Goal: Task Accomplishment & Management: Manage account settings

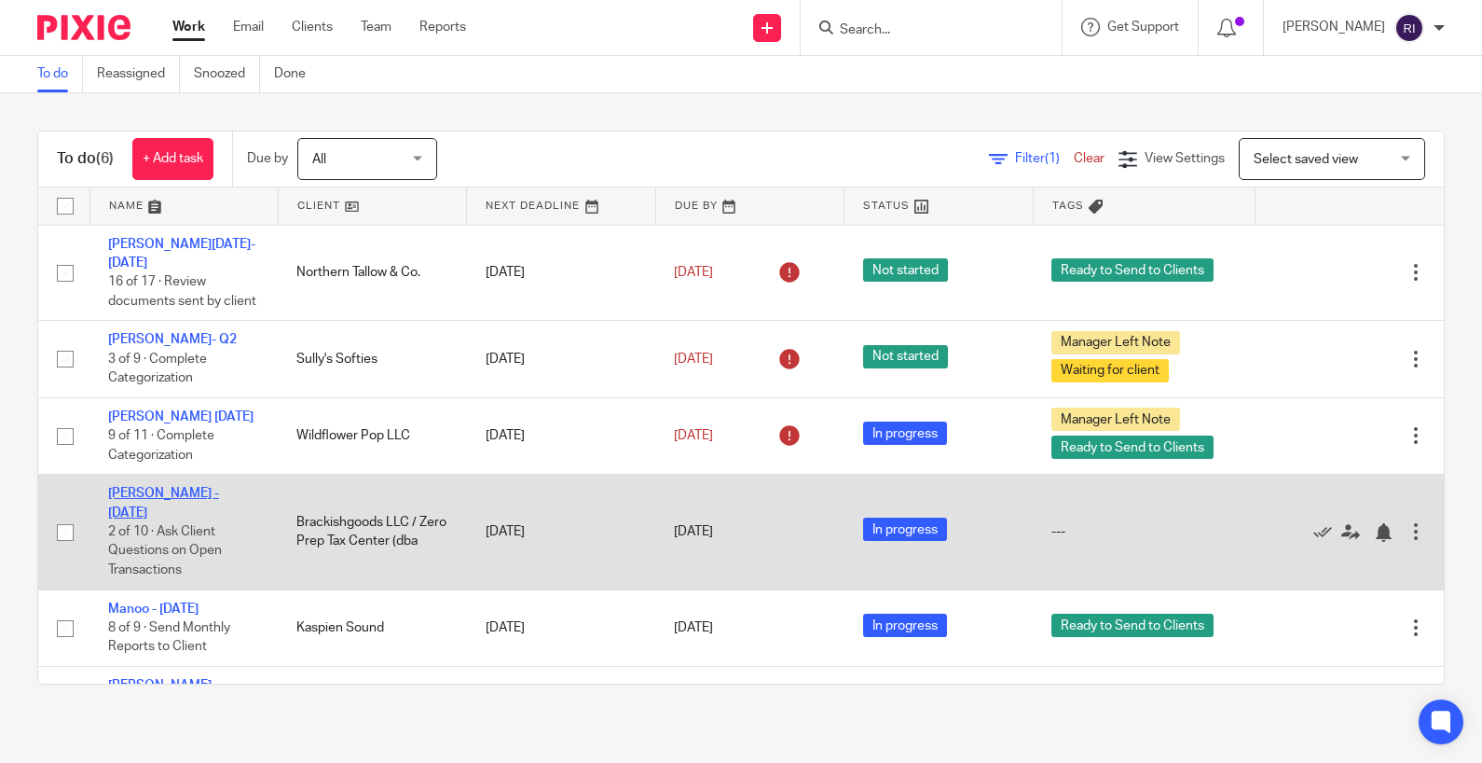
click at [169, 487] on link "[PERSON_NAME] - [DATE]" at bounding box center [163, 503] width 111 height 32
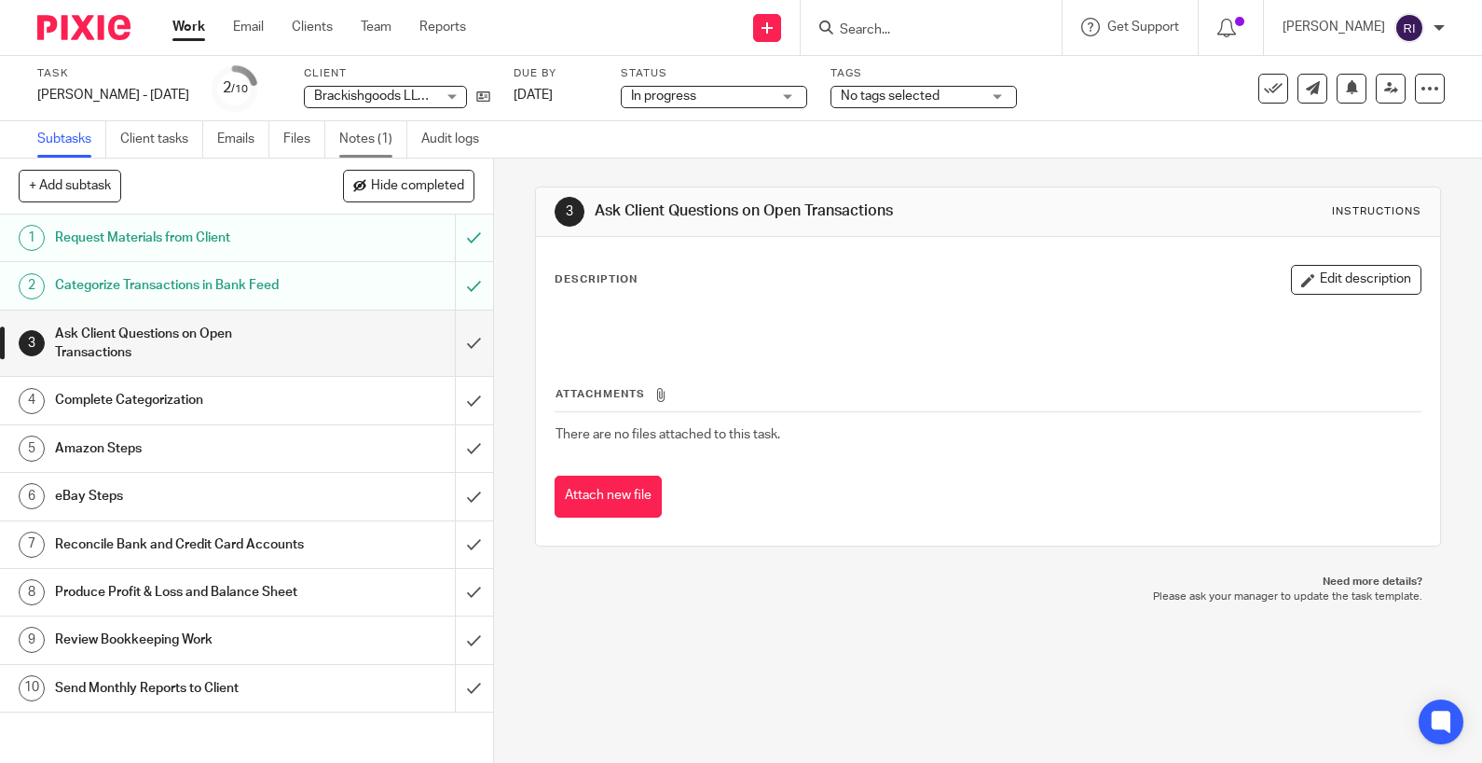
click at [373, 130] on link "Notes (1)" at bounding box center [373, 139] width 68 height 36
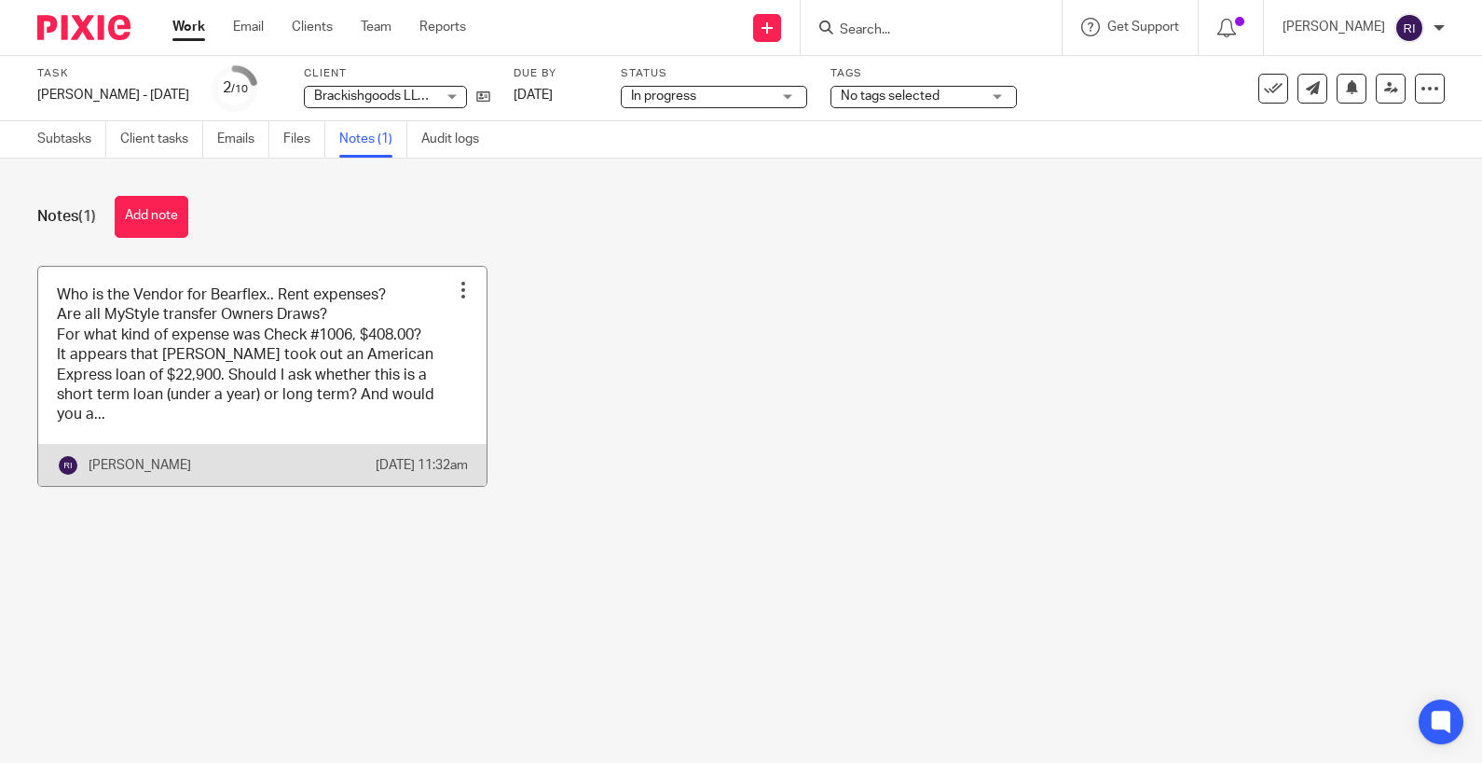
click at [272, 304] on link at bounding box center [262, 376] width 448 height 219
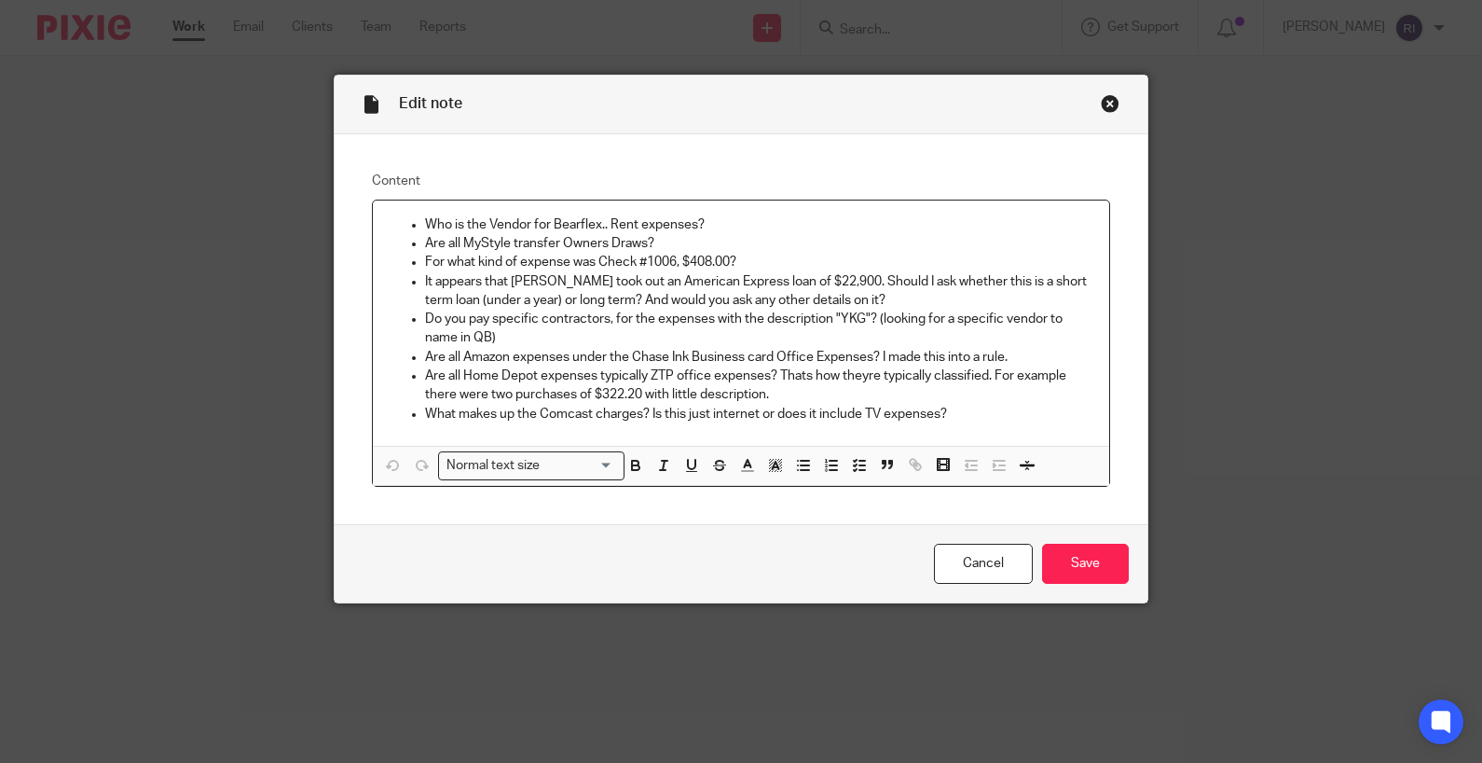
click at [484, 227] on p "Who is the Vendor for Bearflex.. Rent expenses?" at bounding box center [760, 224] width 670 height 19
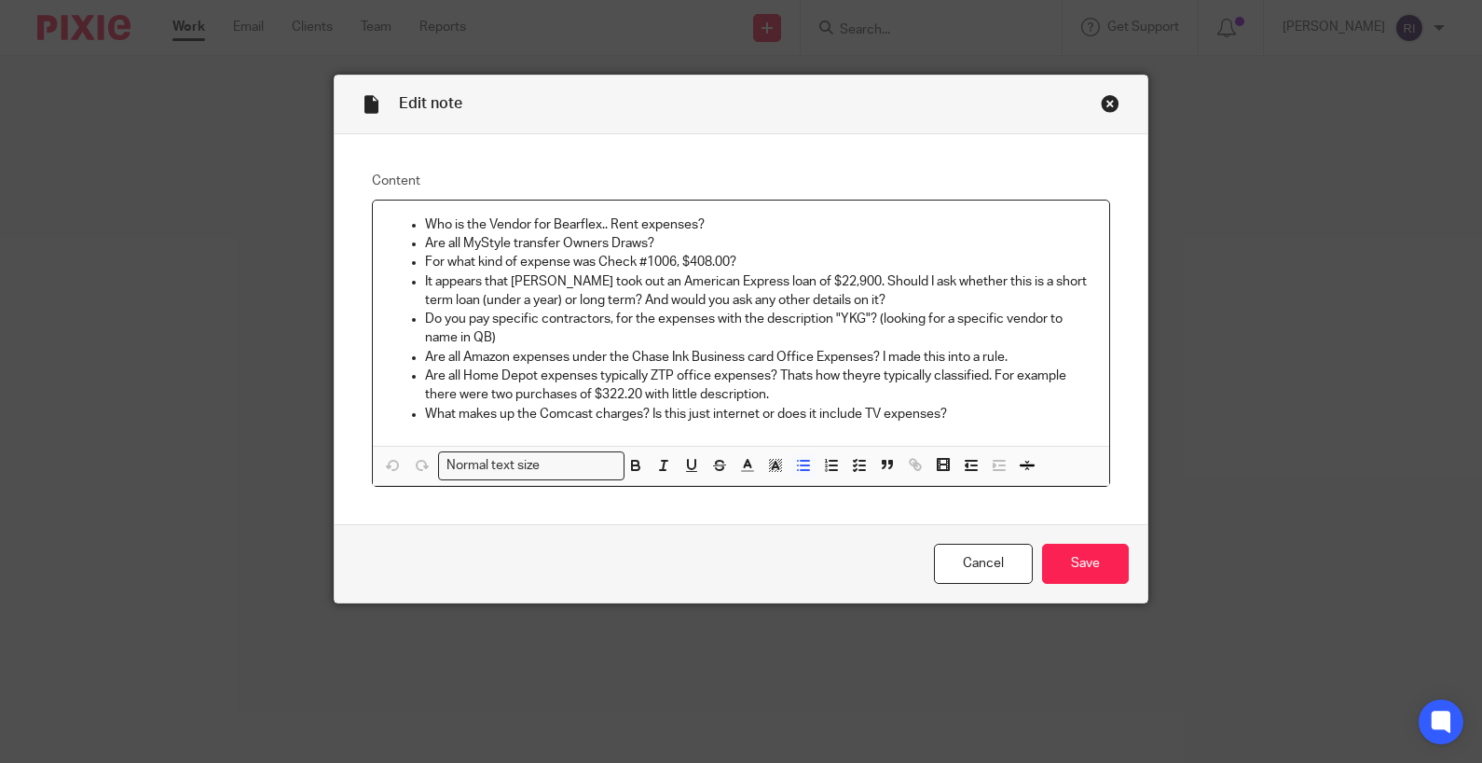
click at [484, 227] on p "Who is the Vendor for Bearflex.. Rent expenses?" at bounding box center [760, 224] width 670 height 19
click at [1116, 108] on div "Close this dialog window" at bounding box center [1110, 103] width 19 height 19
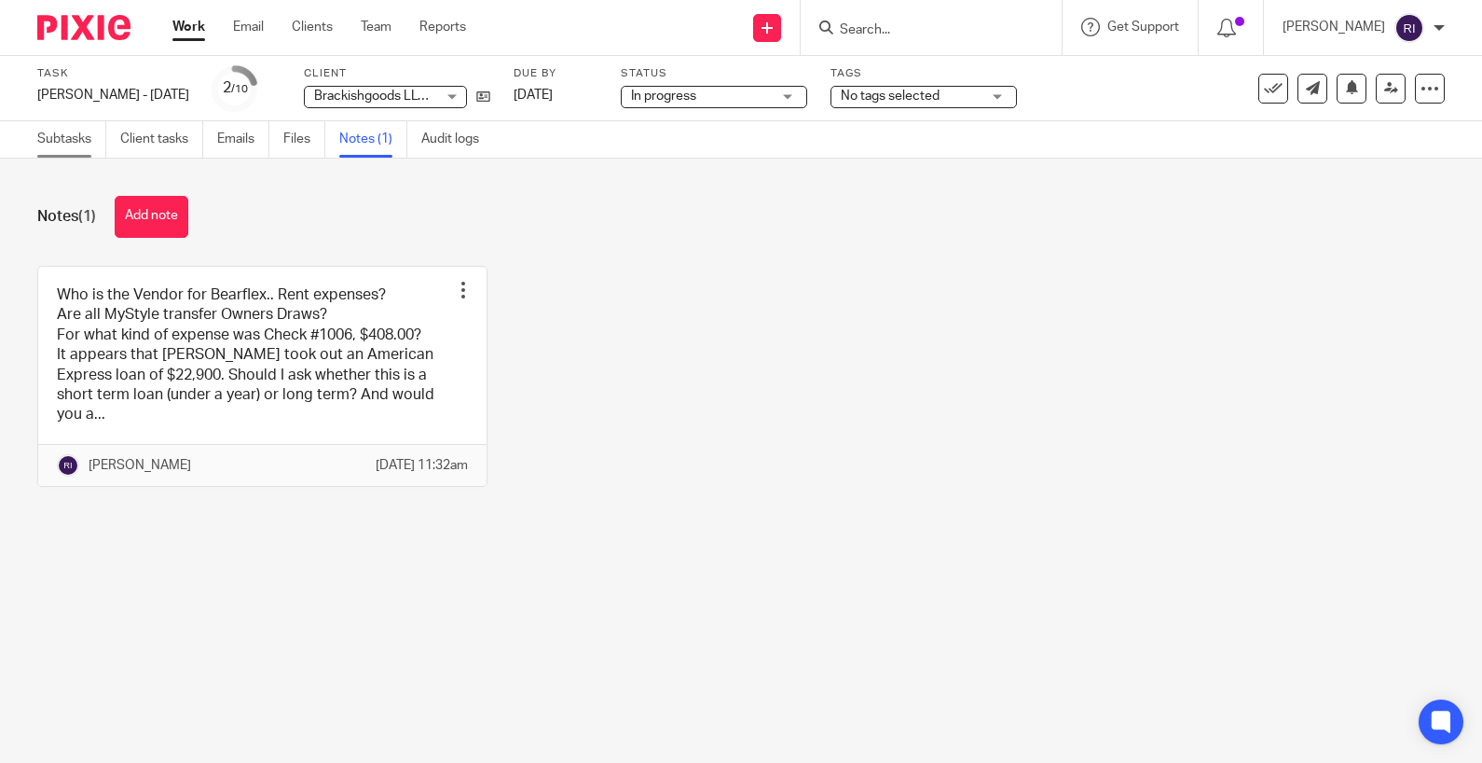
click at [50, 153] on link "Subtasks" at bounding box center [71, 139] width 69 height 36
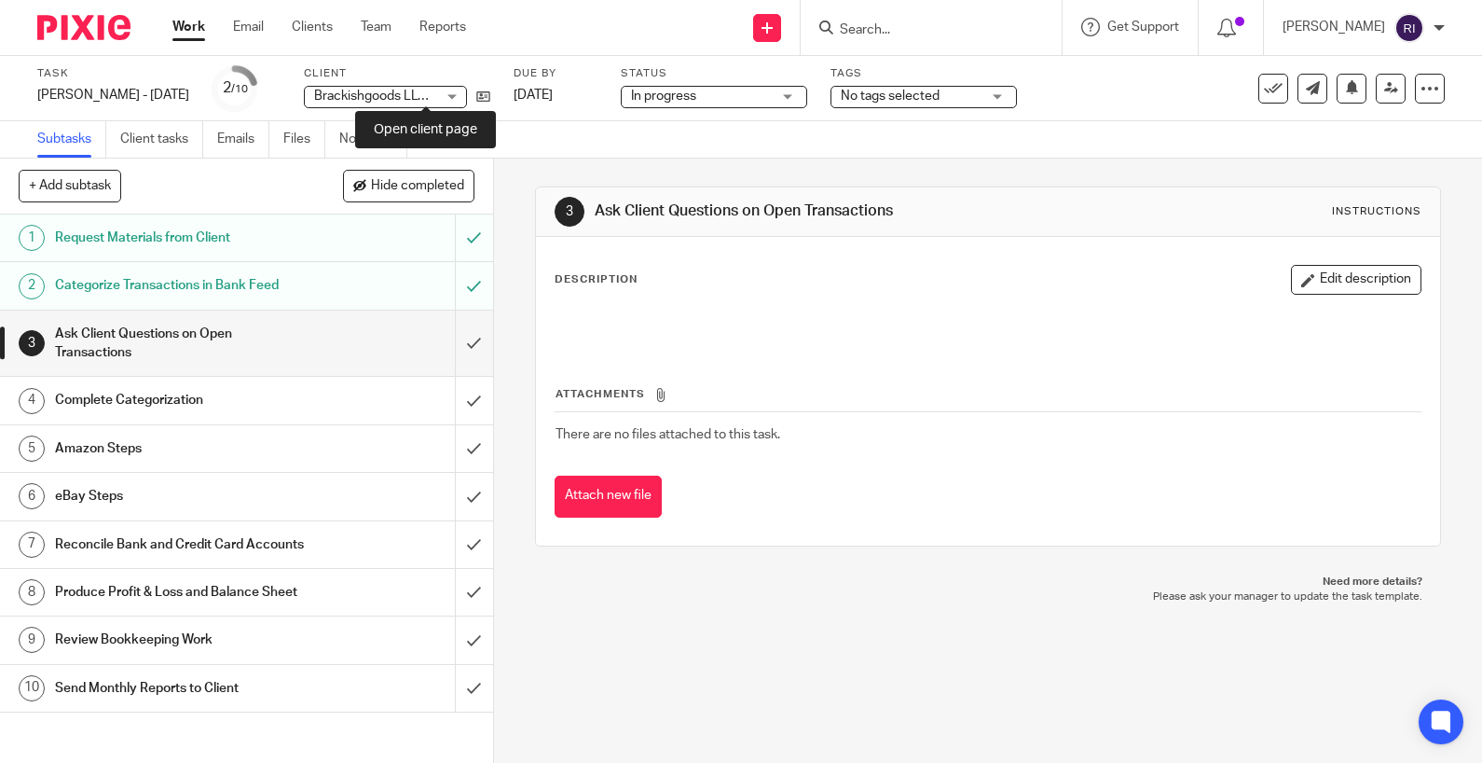
click at [476, 89] on icon at bounding box center [483, 96] width 14 height 14
click at [476, 100] on icon at bounding box center [483, 96] width 14 height 14
click at [366, 144] on link "Notes (1)" at bounding box center [373, 139] width 68 height 36
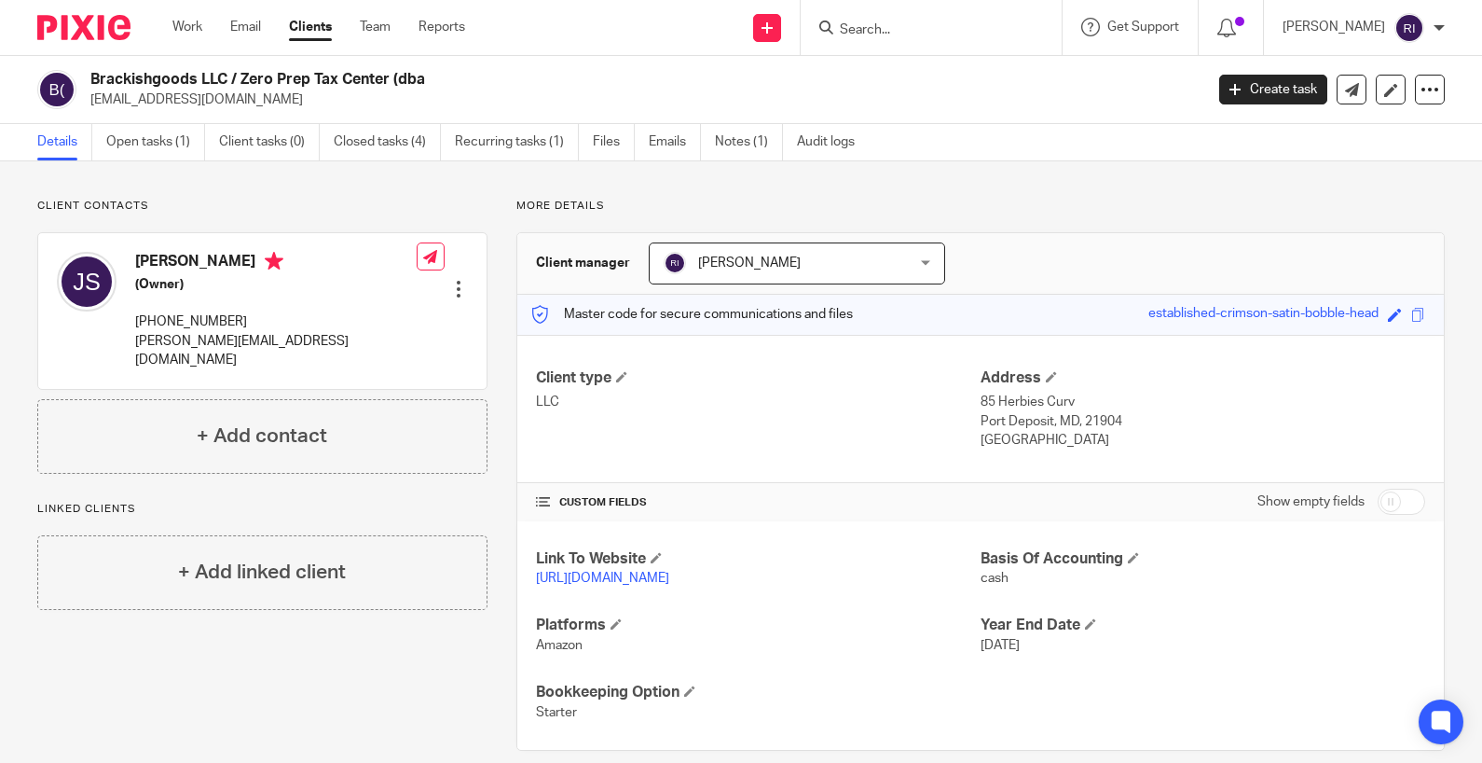
scroll to position [24, 0]
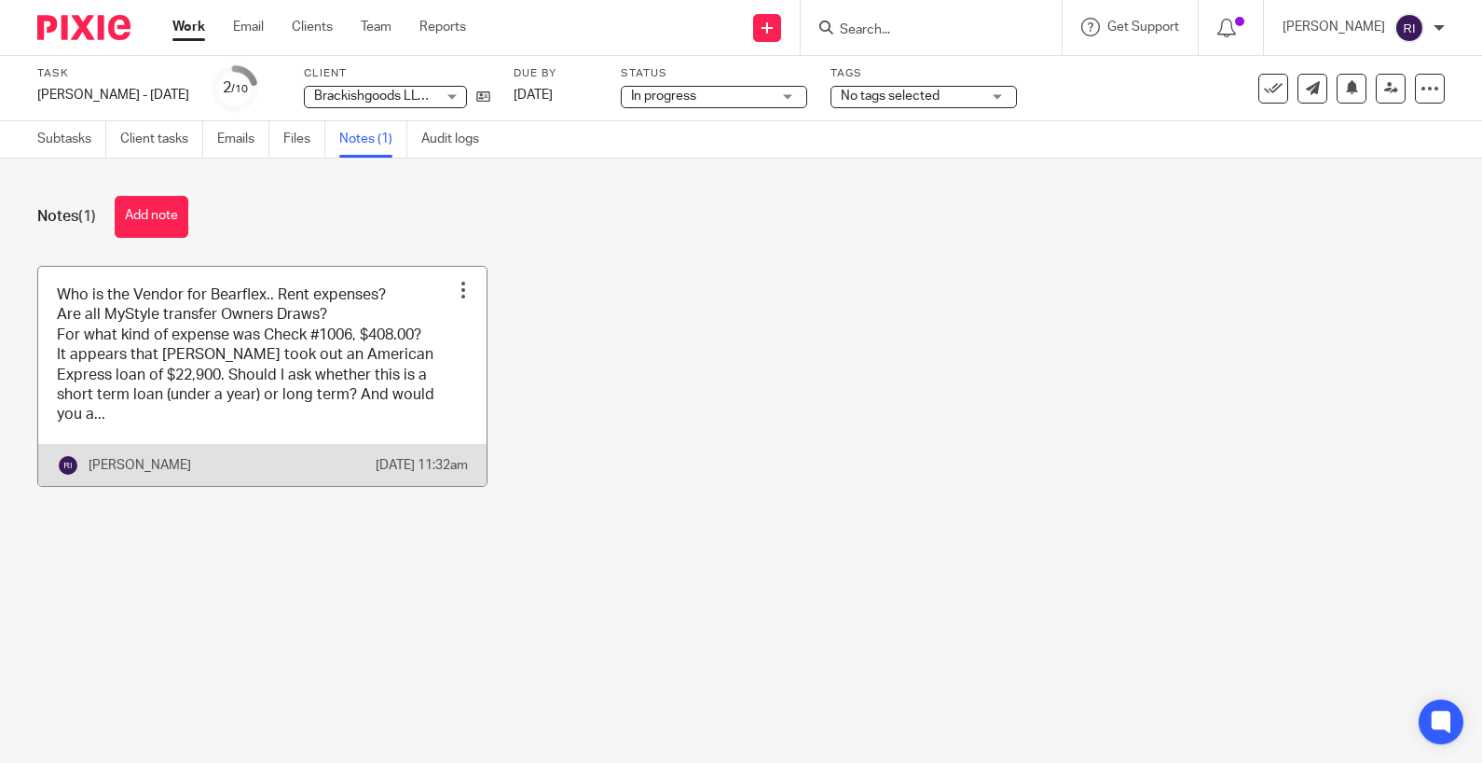
click at [253, 407] on link at bounding box center [262, 376] width 448 height 219
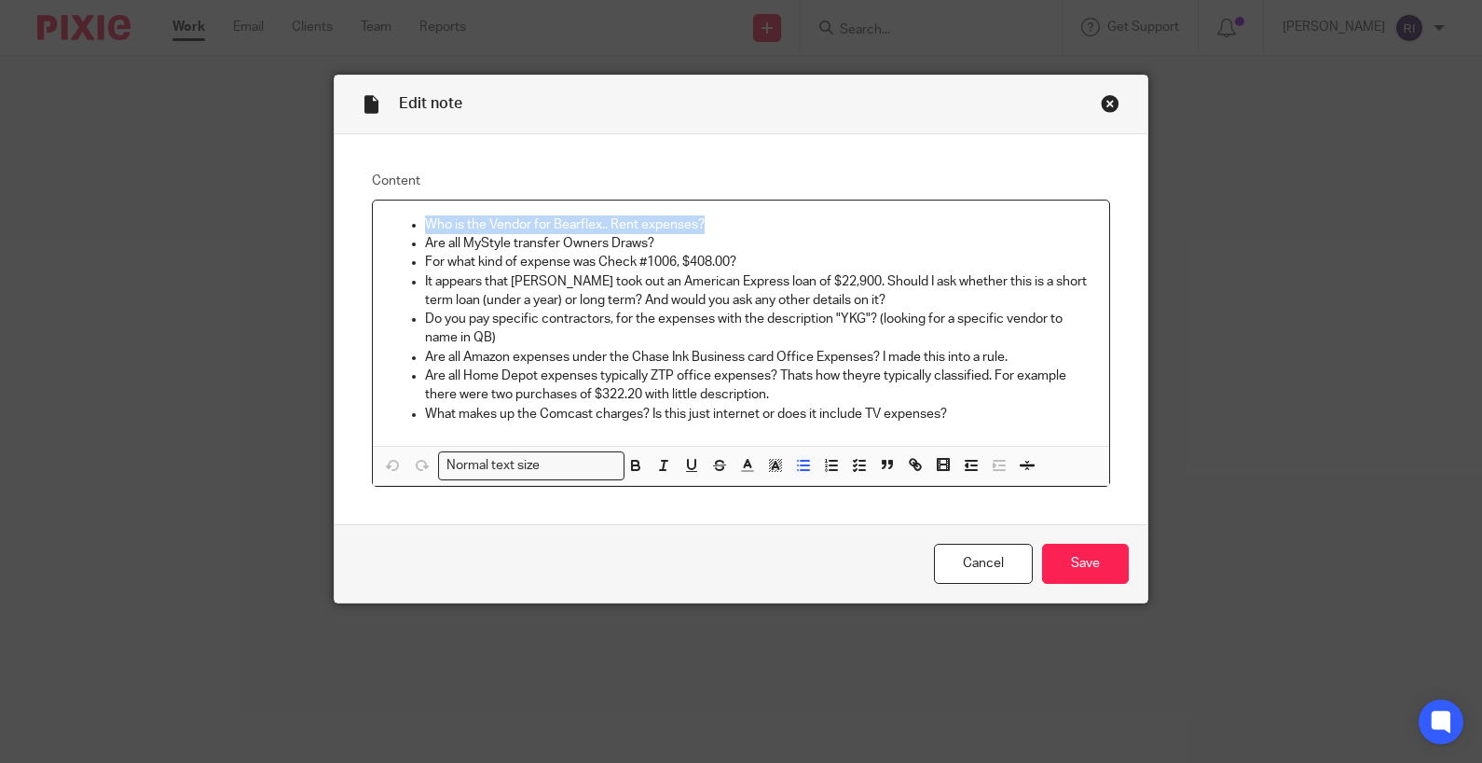
drag, startPoint x: 723, startPoint y: 225, endPoint x: 427, endPoint y: 220, distance: 296.5
click at [427, 220] on p "Who is the Vendor for Bearflex.. Rent expenses?" at bounding box center [760, 224] width 670 height 19
click at [433, 250] on p "Are all MyStyle transfer Owners Draws?" at bounding box center [760, 243] width 670 height 19
click at [701, 253] on p "Will all MyStyle transfer Owners Draws?" at bounding box center [760, 243] width 670 height 19
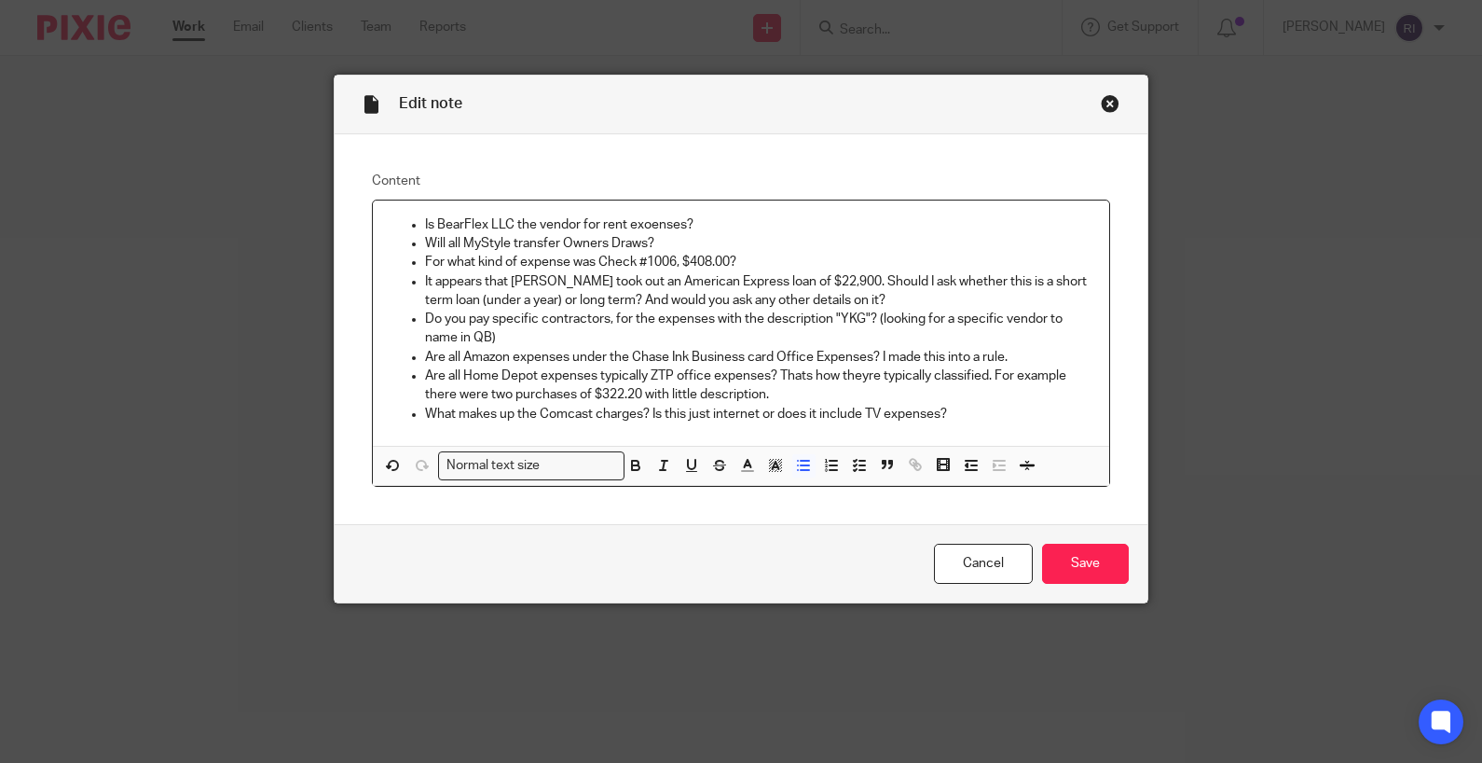
click at [557, 245] on p "Will all MyStyle transfer Owners Draws?" at bounding box center [760, 243] width 670 height 19
drag, startPoint x: 427, startPoint y: 265, endPoint x: 598, endPoint y: 263, distance: 170.6
click at [598, 263] on p "For what kind of expense was Check #1006, $408.00?" at bounding box center [760, 262] width 670 height 19
click at [619, 268] on p "What was check #1006, $408.00?" at bounding box center [760, 262] width 670 height 19
click at [564, 269] on p "What was check #1006, $408.00, for?" at bounding box center [760, 262] width 670 height 19
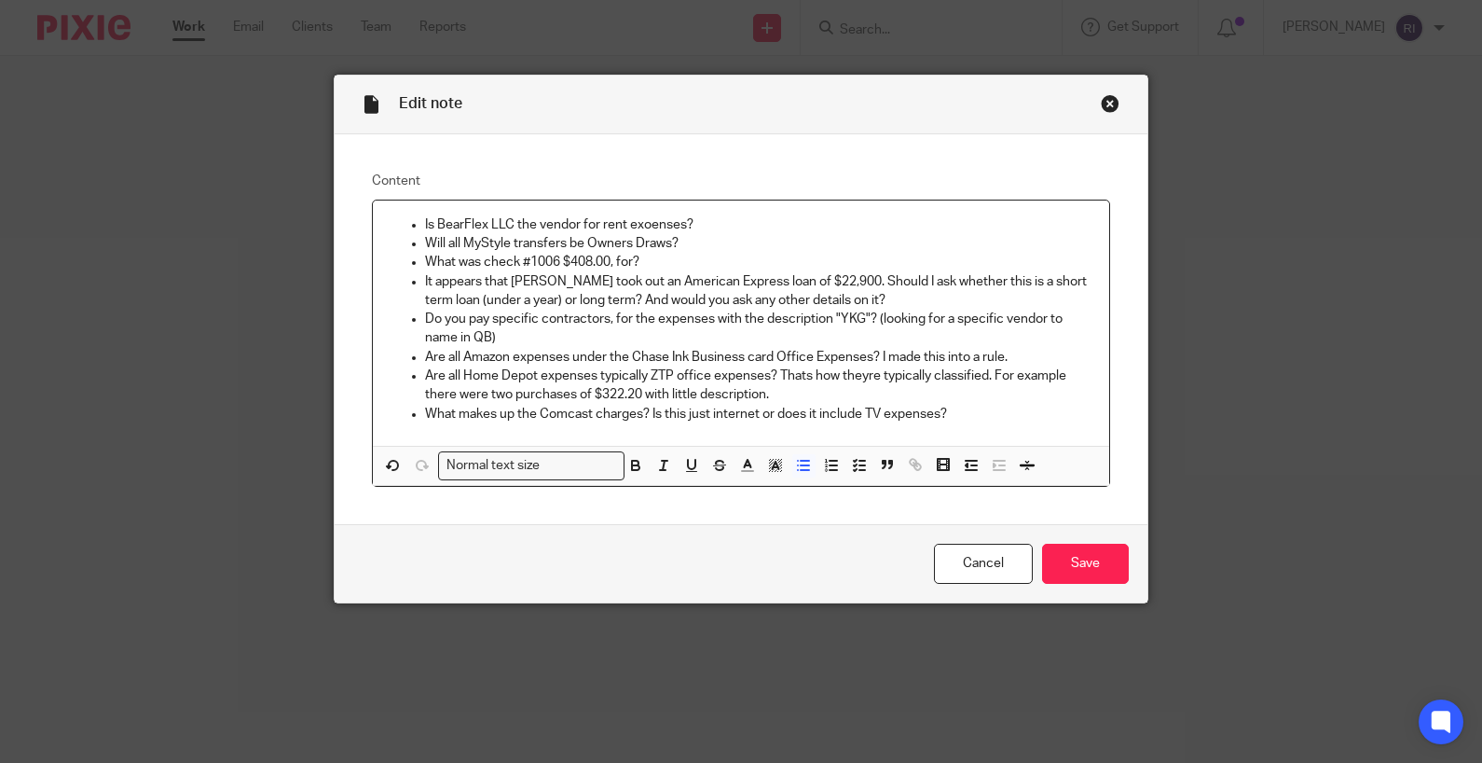
click at [583, 308] on p "It appears that [PERSON_NAME] took out an American Express loan of $22,900. Sho…" at bounding box center [760, 291] width 670 height 38
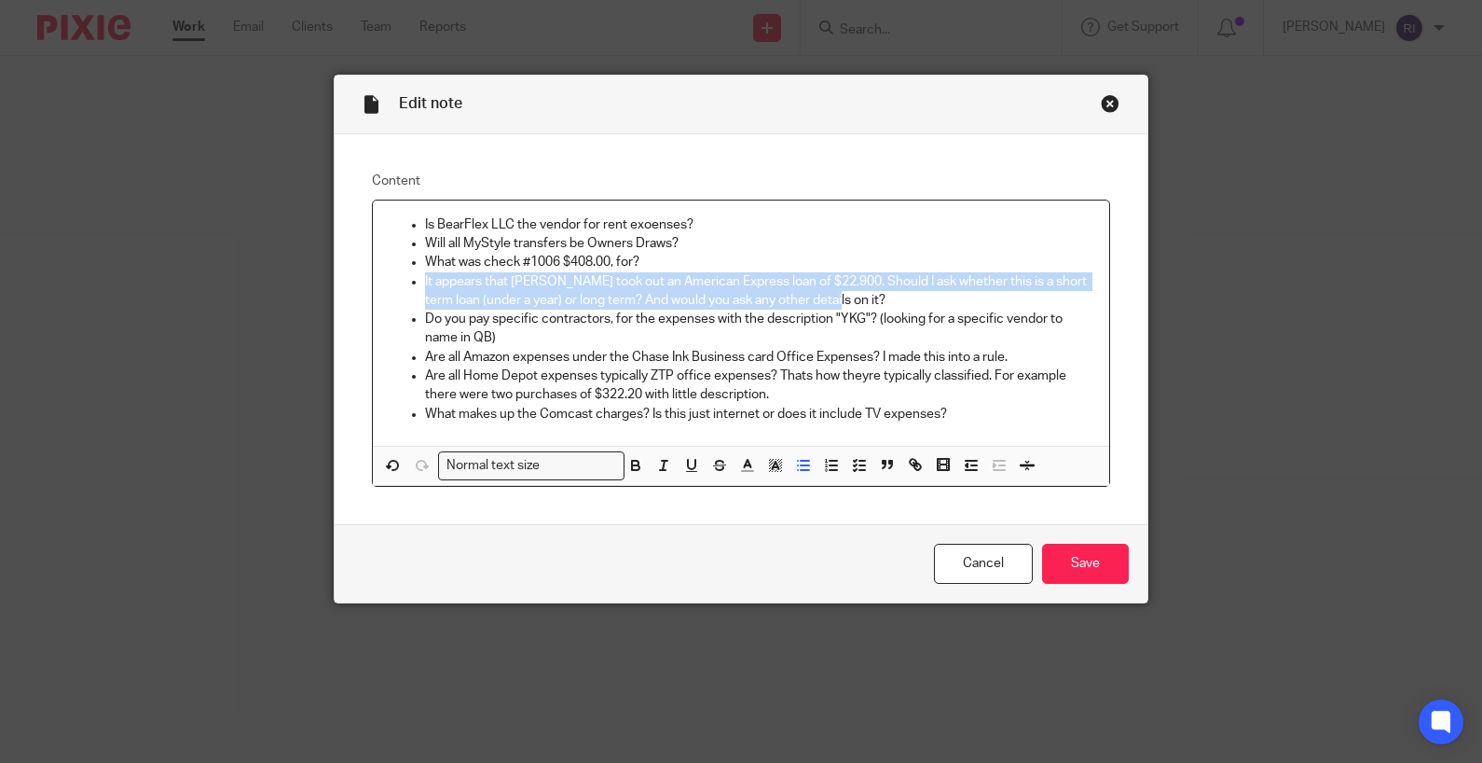
click at [615, 323] on p "Do you pay specific contractors, for the expenses with the description "YKG"? (…" at bounding box center [760, 329] width 670 height 38
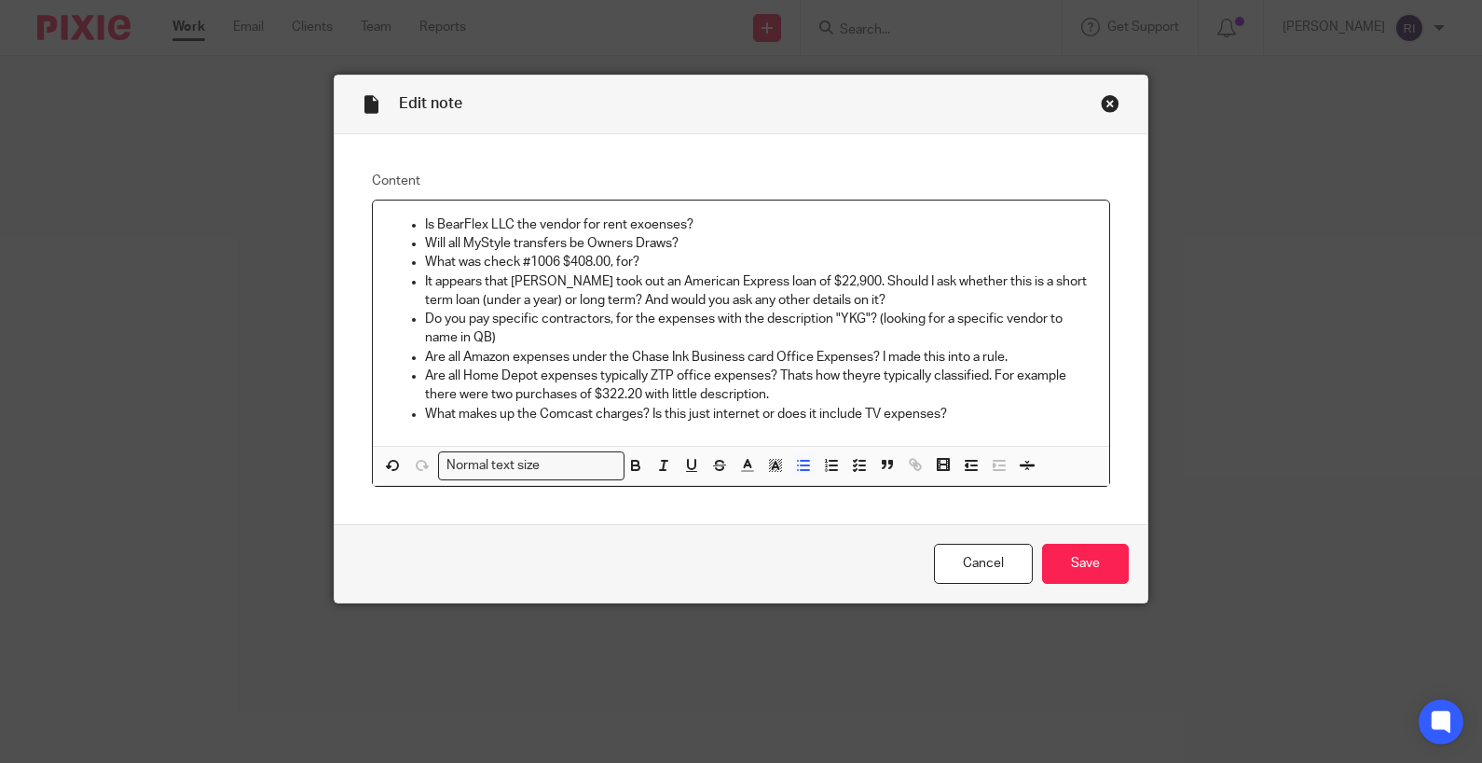
click at [666, 293] on p "It appears that [PERSON_NAME] took out an American Express loan of $22,900. Sho…" at bounding box center [760, 291] width 670 height 38
click at [666, 293] on p "It appears that Joel took out an American Express loan of $22,900. Should I ask…" at bounding box center [760, 291] width 670 height 38
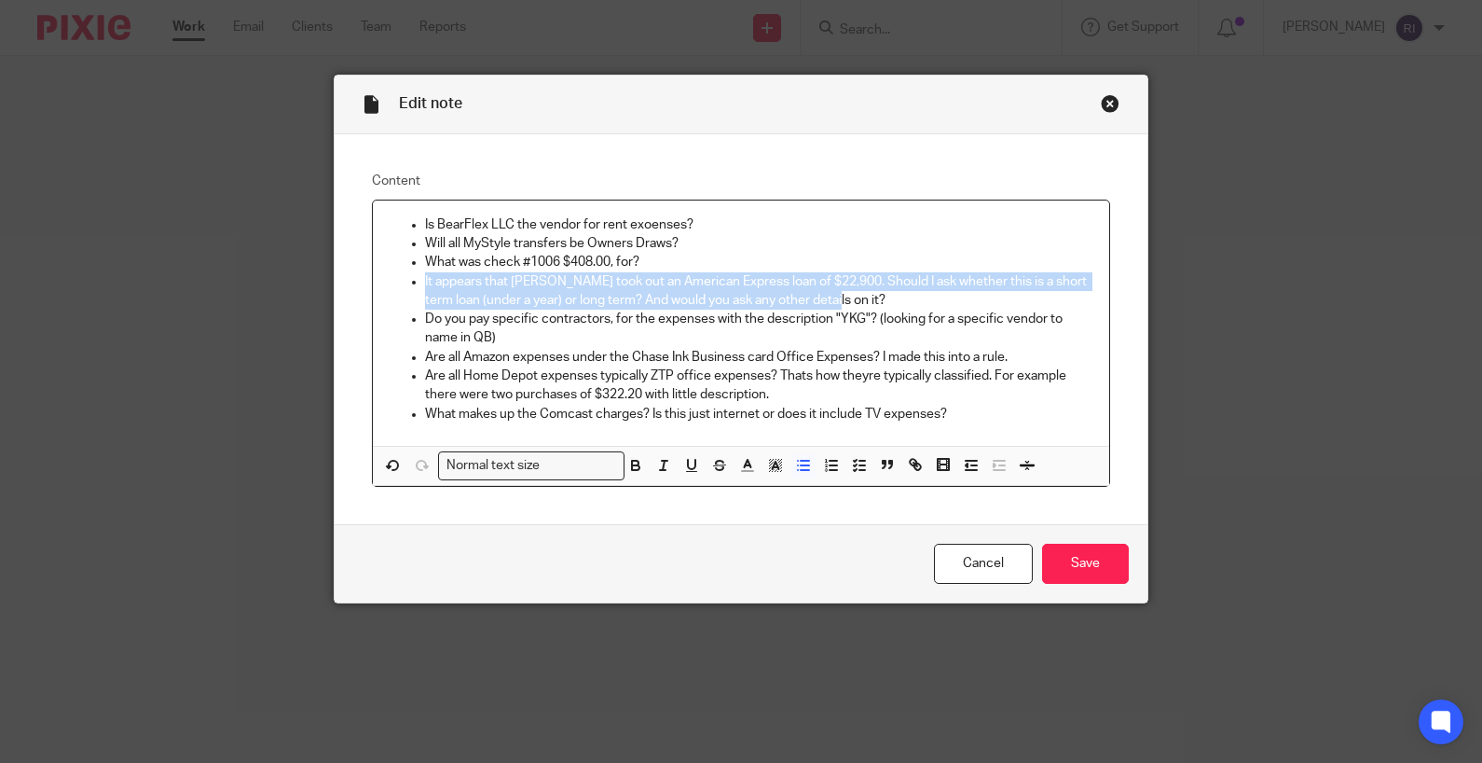
click at [715, 269] on p "What was check #1006 $408.00, for?" at bounding box center [760, 262] width 670 height 19
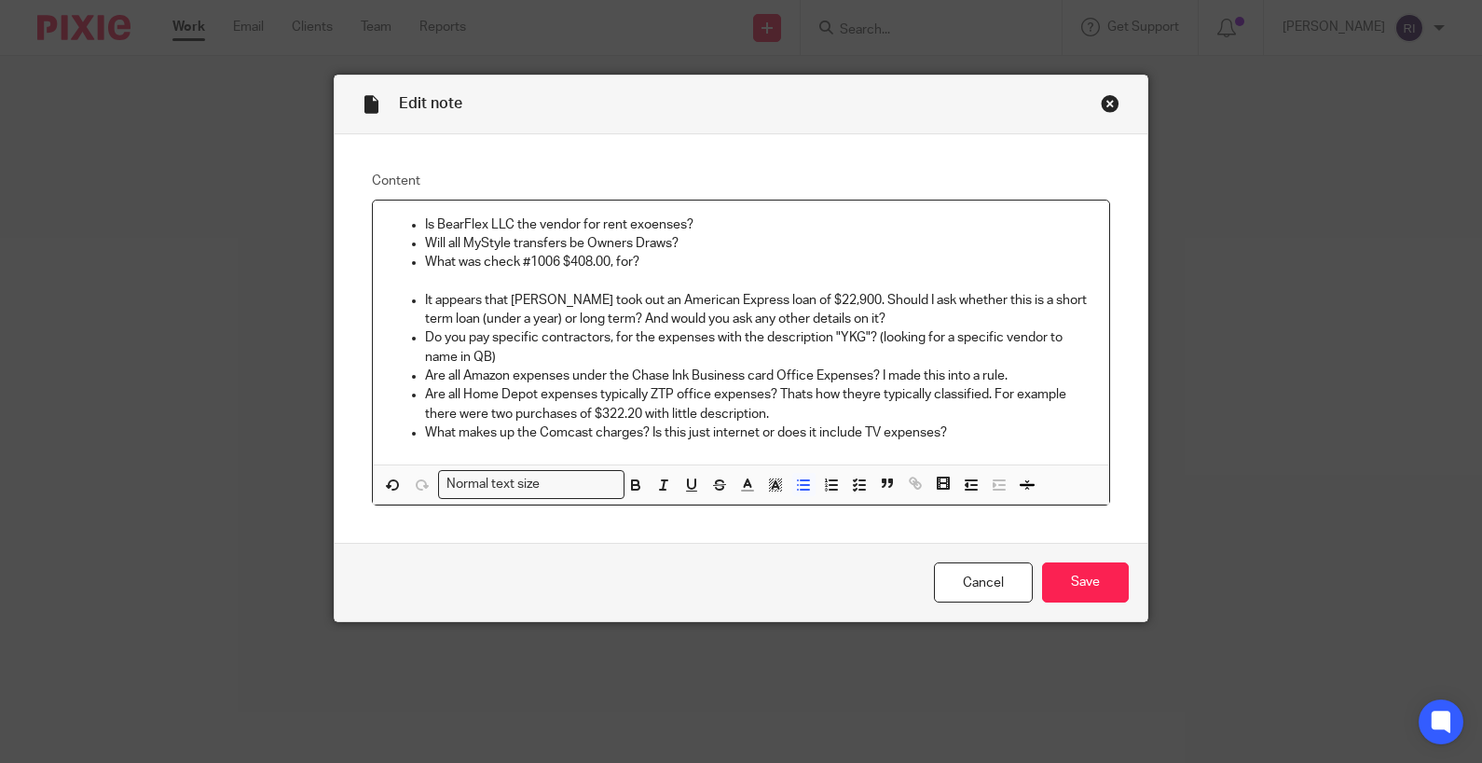
click at [465, 351] on p "Do you pay specific contractors, for the expenses with the description "YKG"? (…" at bounding box center [760, 347] width 670 height 38
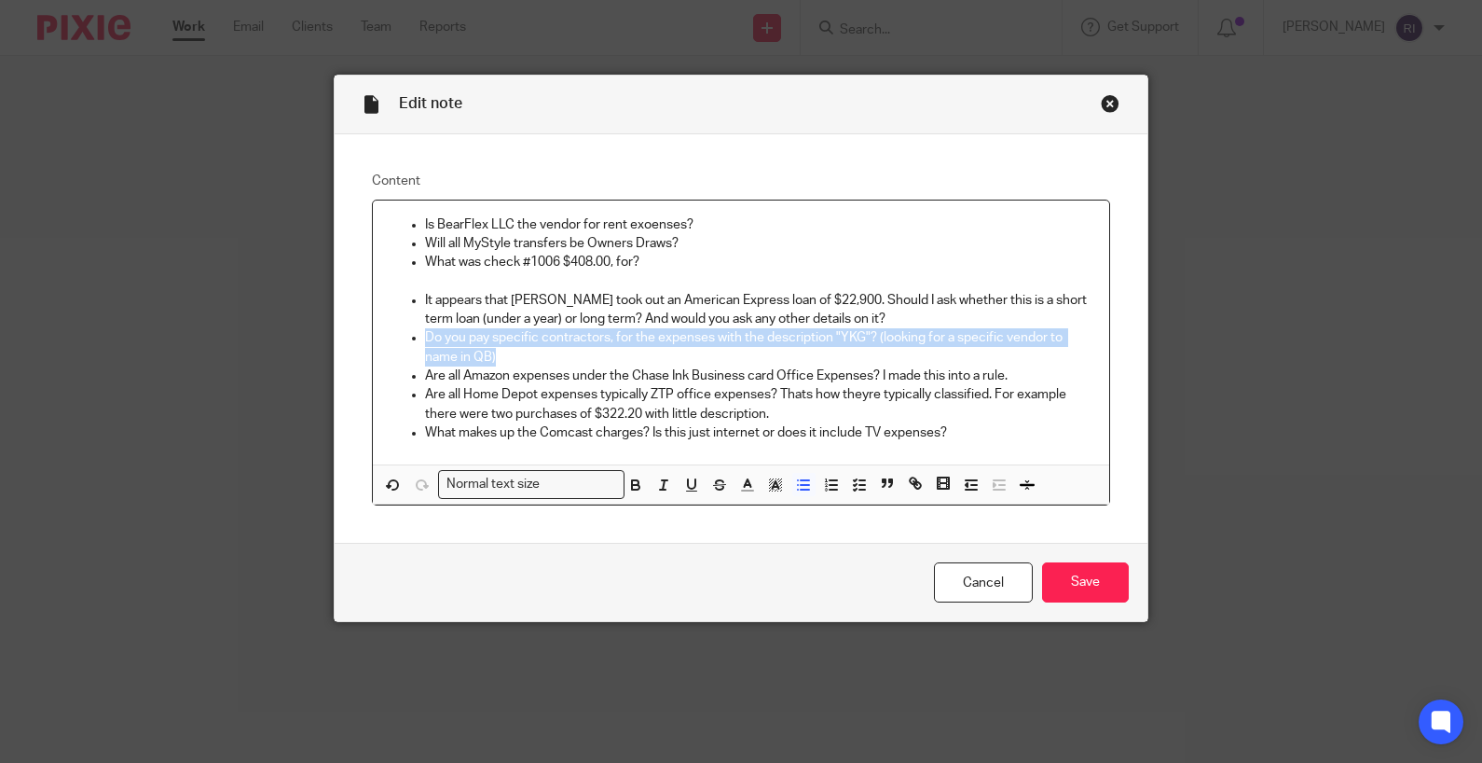
click at [429, 349] on p "Do you pay specific contractors, for the expenses with the description "YKG"? (…" at bounding box center [760, 347] width 670 height 38
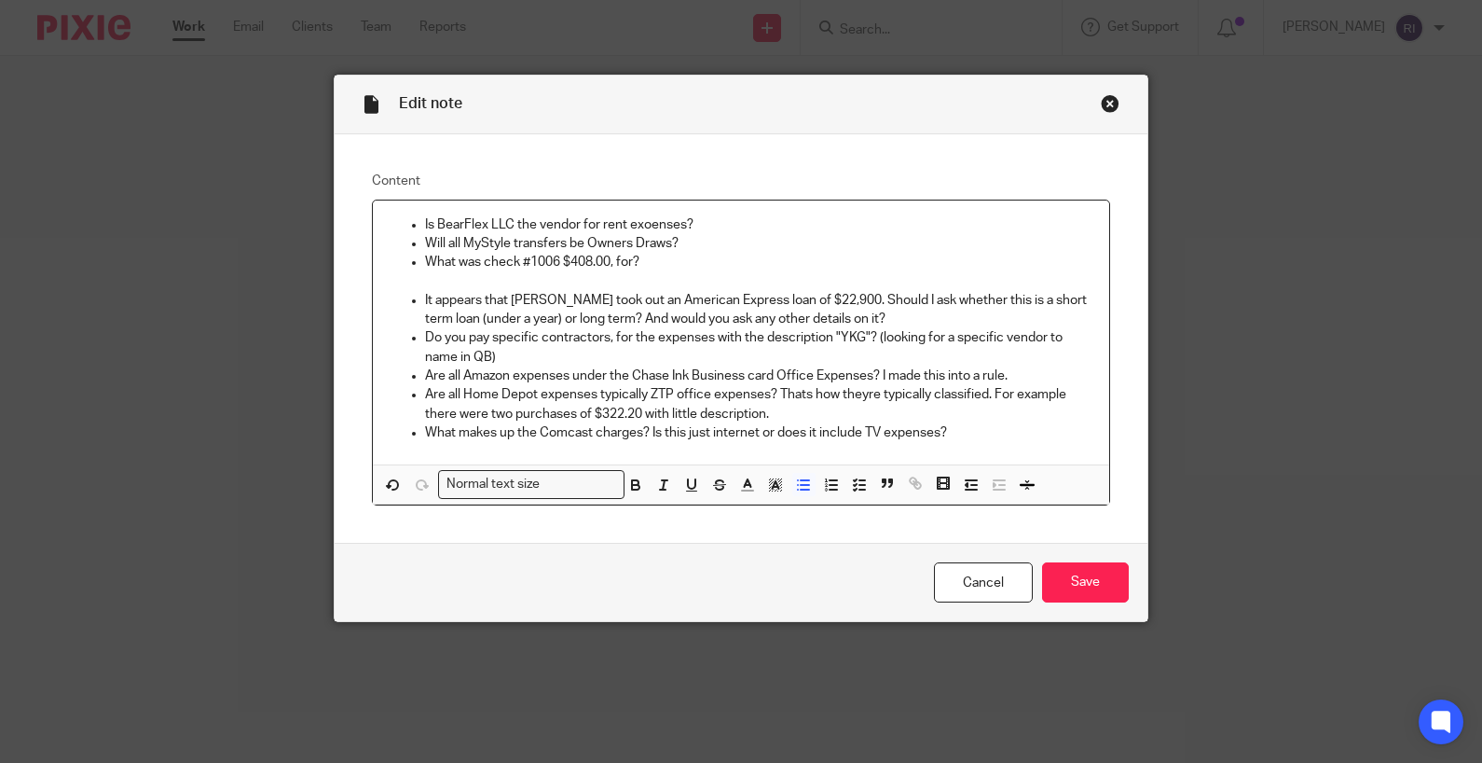
click at [430, 341] on p "Do you pay specific contractors, for the expenses with the description "YKG"? (…" at bounding box center [760, 347] width 670 height 38
click at [593, 355] on p "Joel pays contractors expenses for the expenses with the description "YKG"? (lo…" at bounding box center [760, 347] width 670 height 38
drag, startPoint x: 882, startPoint y: 337, endPoint x: 880, endPoint y: 352, distance: 16.0
click at [880, 353] on p "Joel pays contractors expenses for the expenses with the description "YKG"? (lo…" at bounding box center [760, 347] width 670 height 38
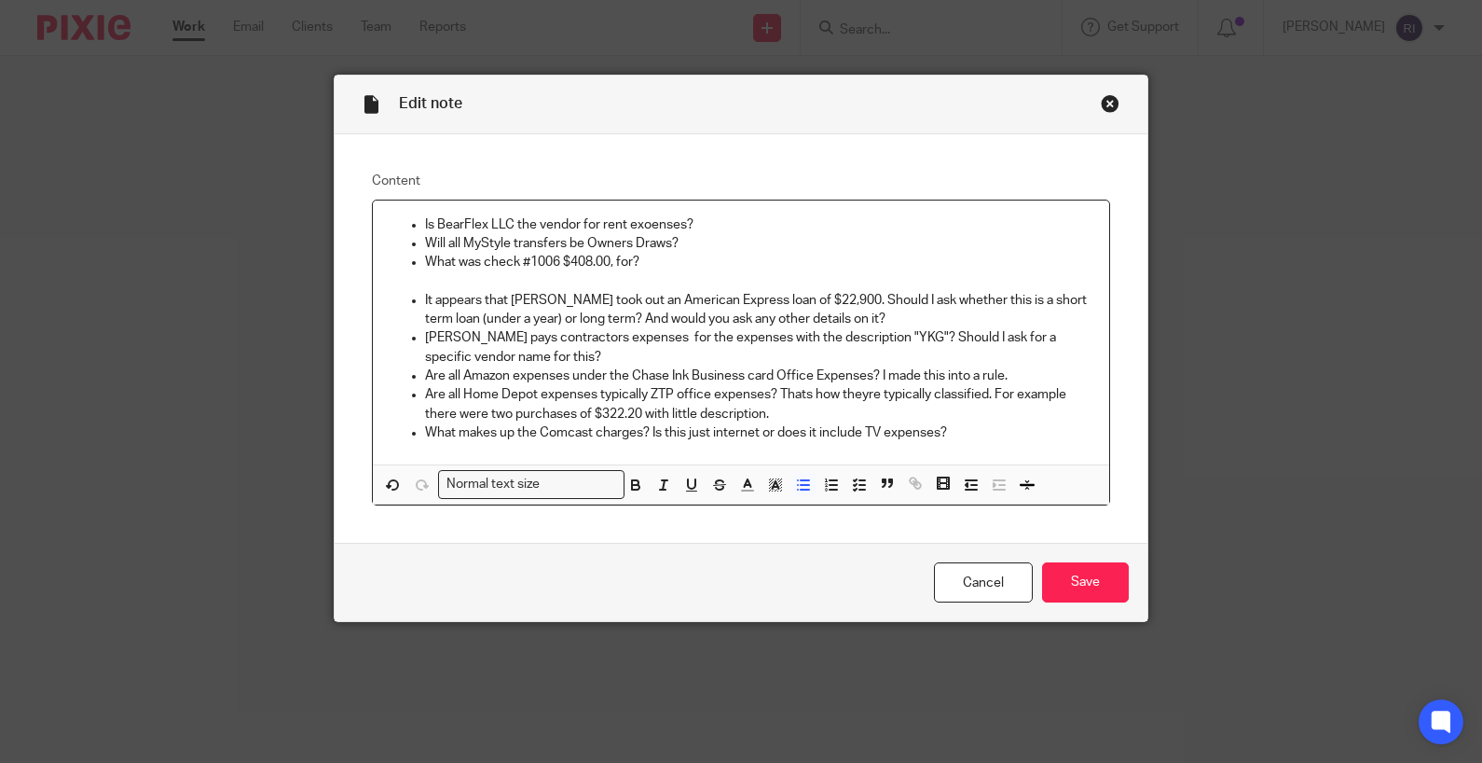
click at [817, 348] on p "Joel pays contractors expenses for the expenses with the description "YKG"? Sho…" at bounding box center [760, 347] width 670 height 38
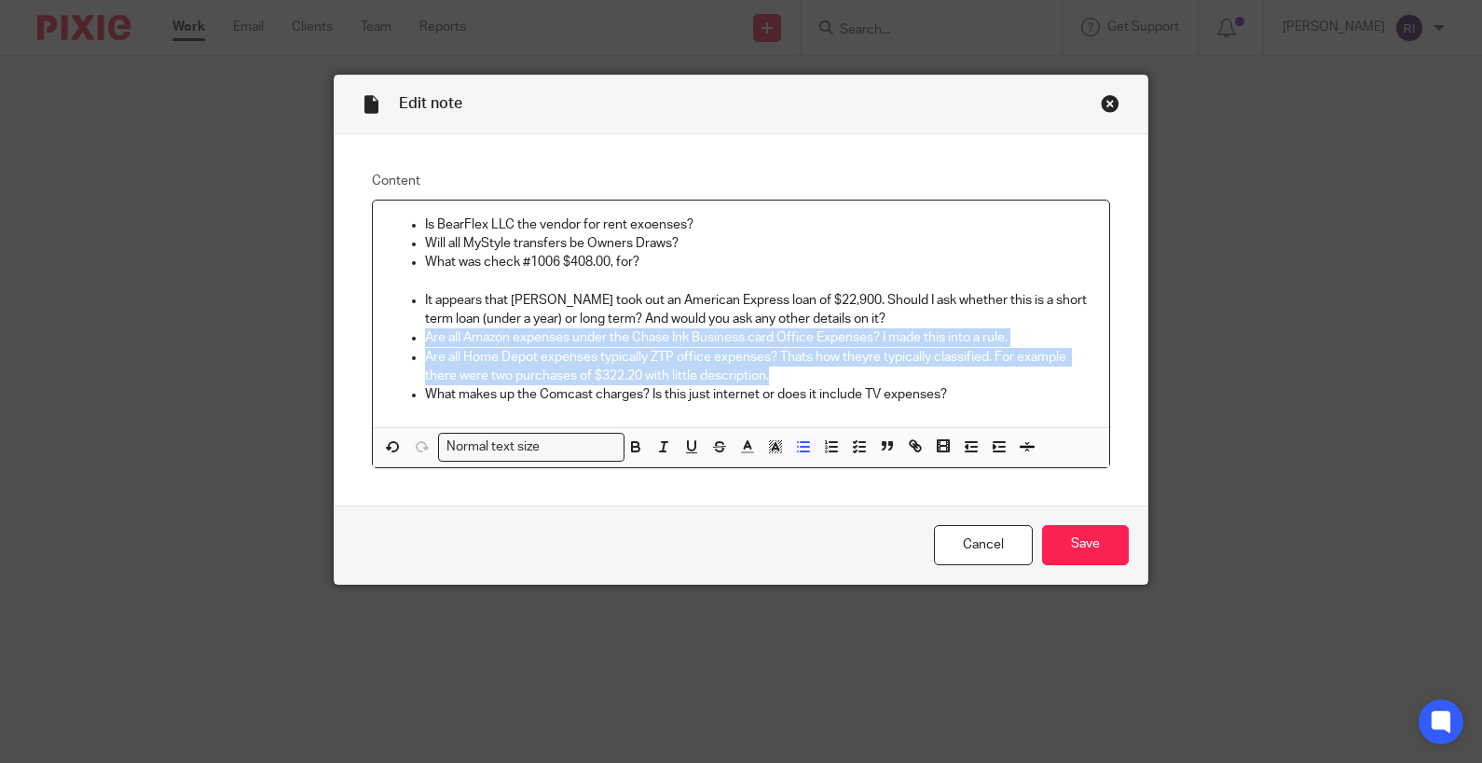
drag, startPoint x: 426, startPoint y: 342, endPoint x: 781, endPoint y: 378, distance: 356.9
click at [781, 378] on ul "It appears that Joel took out an American Express loan of $22,900. Should I ask…" at bounding box center [742, 348] width 708 height 114
click at [666, 357] on p "Are all Home Depot expenses typically ZTP office expenses? Thats how theyre typ…" at bounding box center [760, 367] width 670 height 38
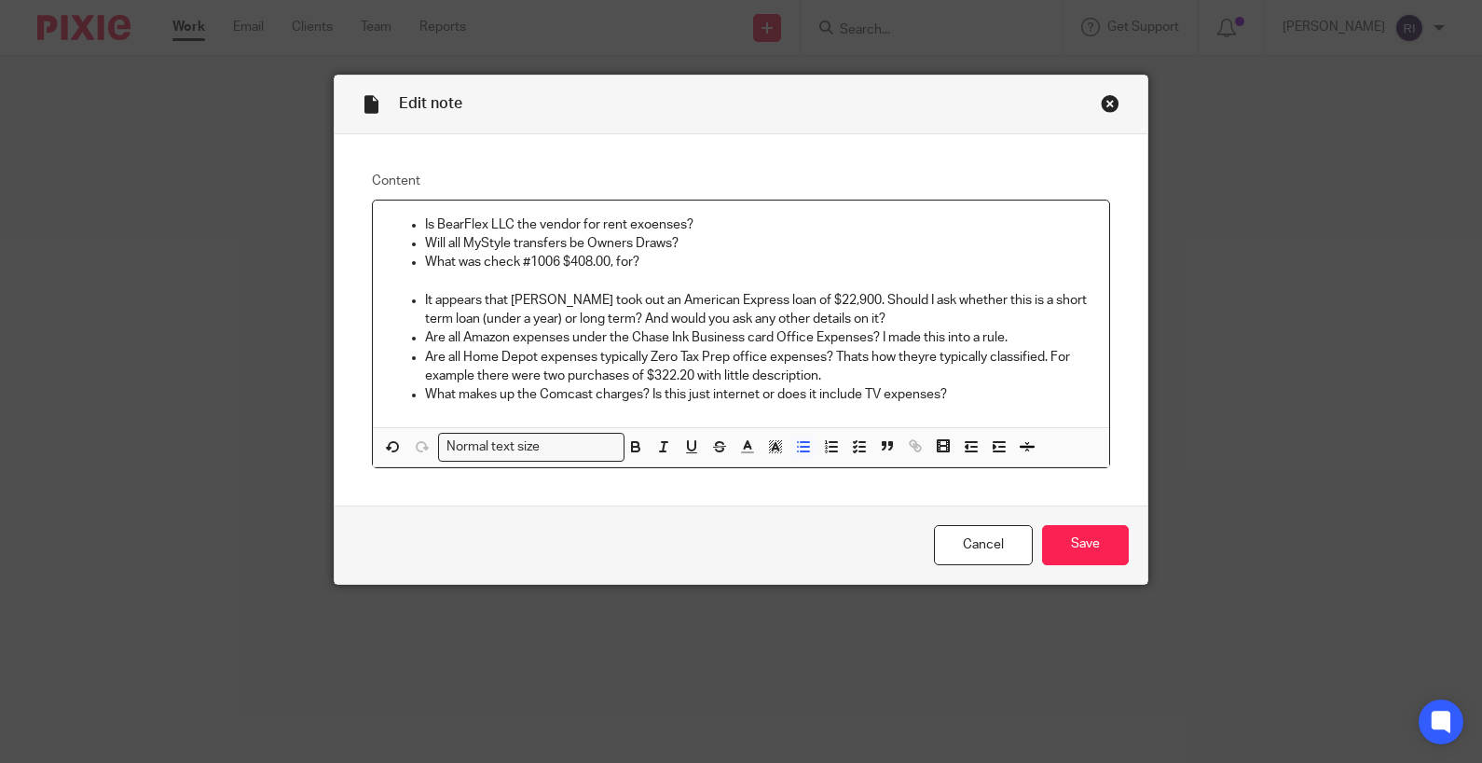
click at [423, 230] on ul "Is BearFlex LLC the vendor for rent exoenses?" at bounding box center [742, 224] width 708 height 19
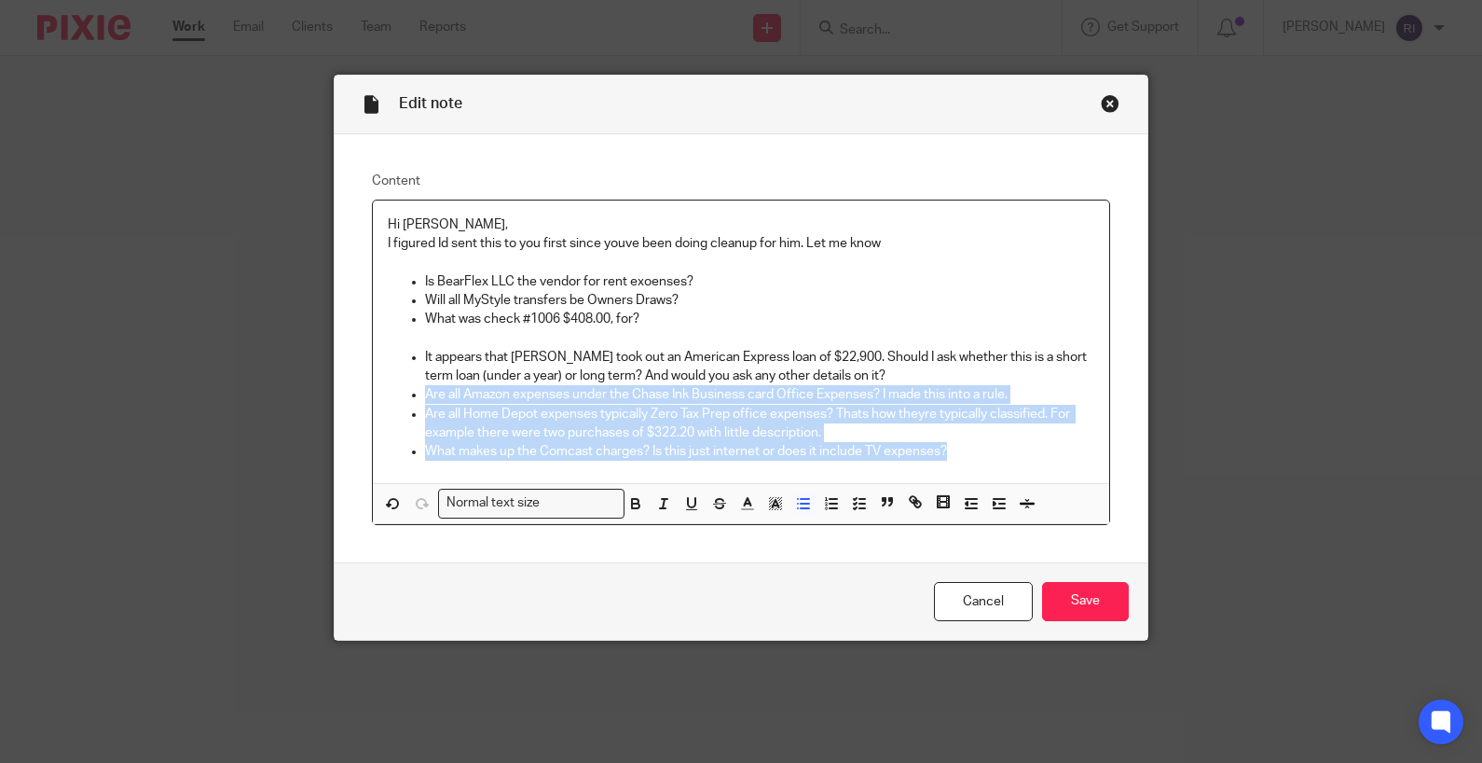
drag, startPoint x: 424, startPoint y: 397, endPoint x: 980, endPoint y: 466, distance: 559.9
click at [980, 466] on div "Hi Sarah, I figured Id sent this to you first since youve been doing cleanup fo…" at bounding box center [741, 341] width 737 height 282
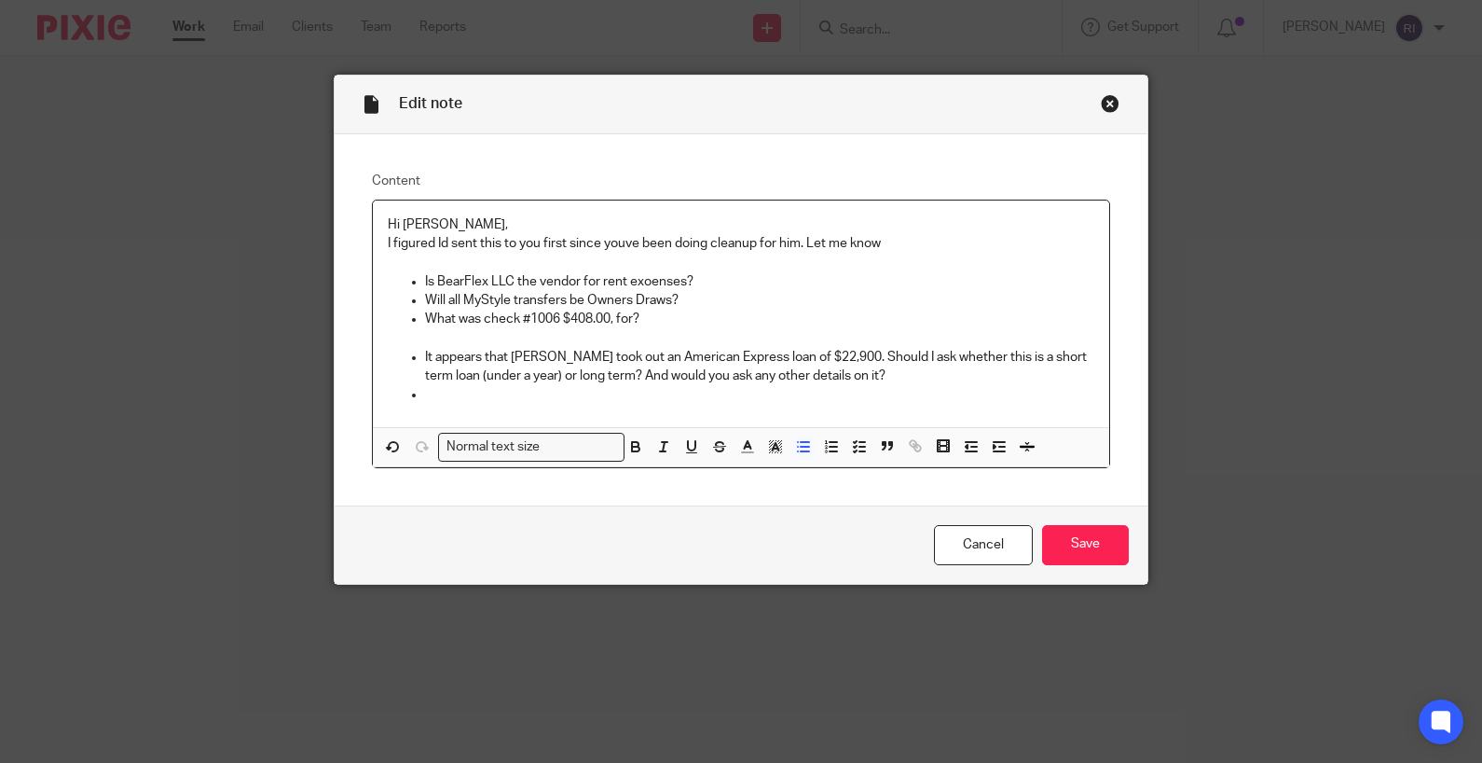
click at [698, 323] on p "What was check #1006 $408.00, for?" at bounding box center [760, 319] width 670 height 19
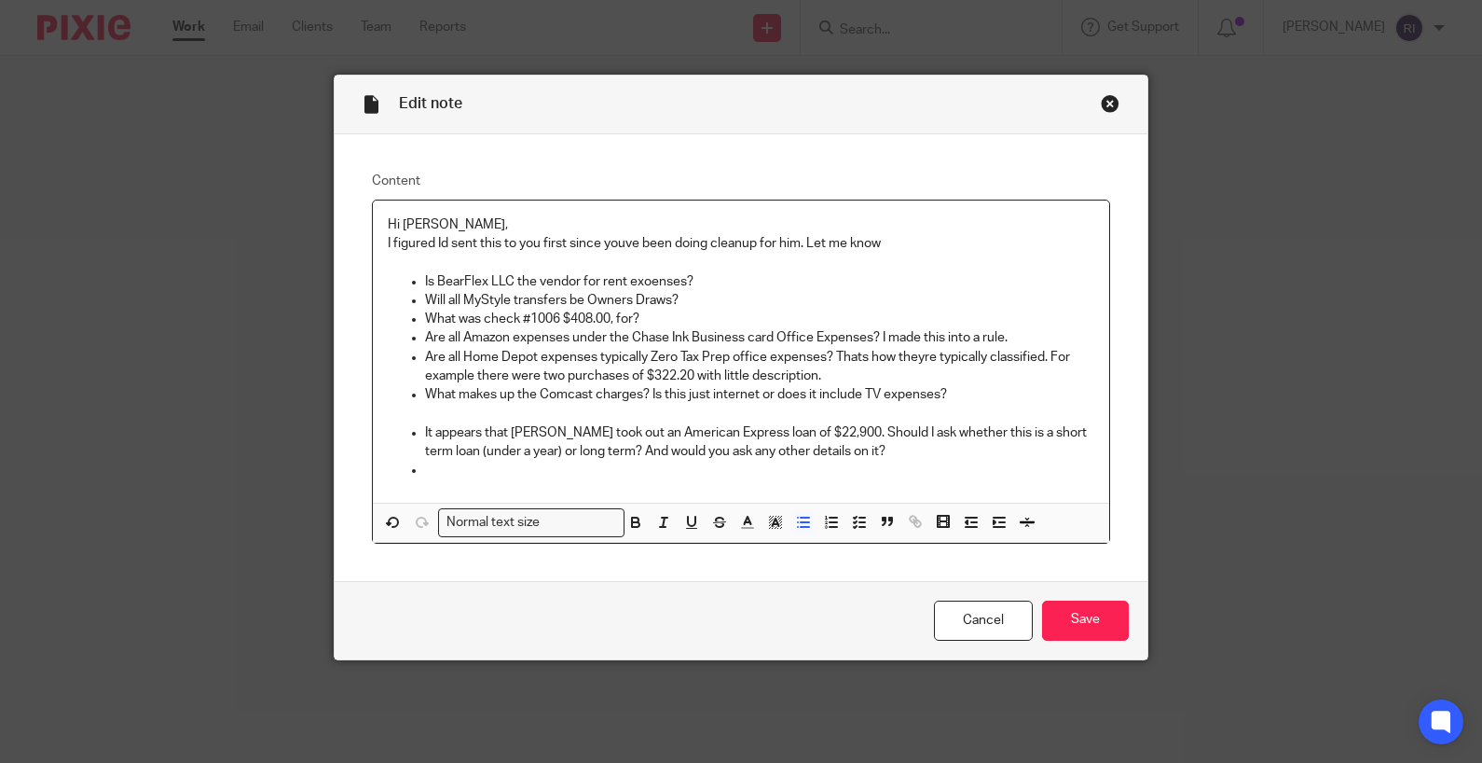
click at [440, 468] on p at bounding box center [760, 470] width 670 height 19
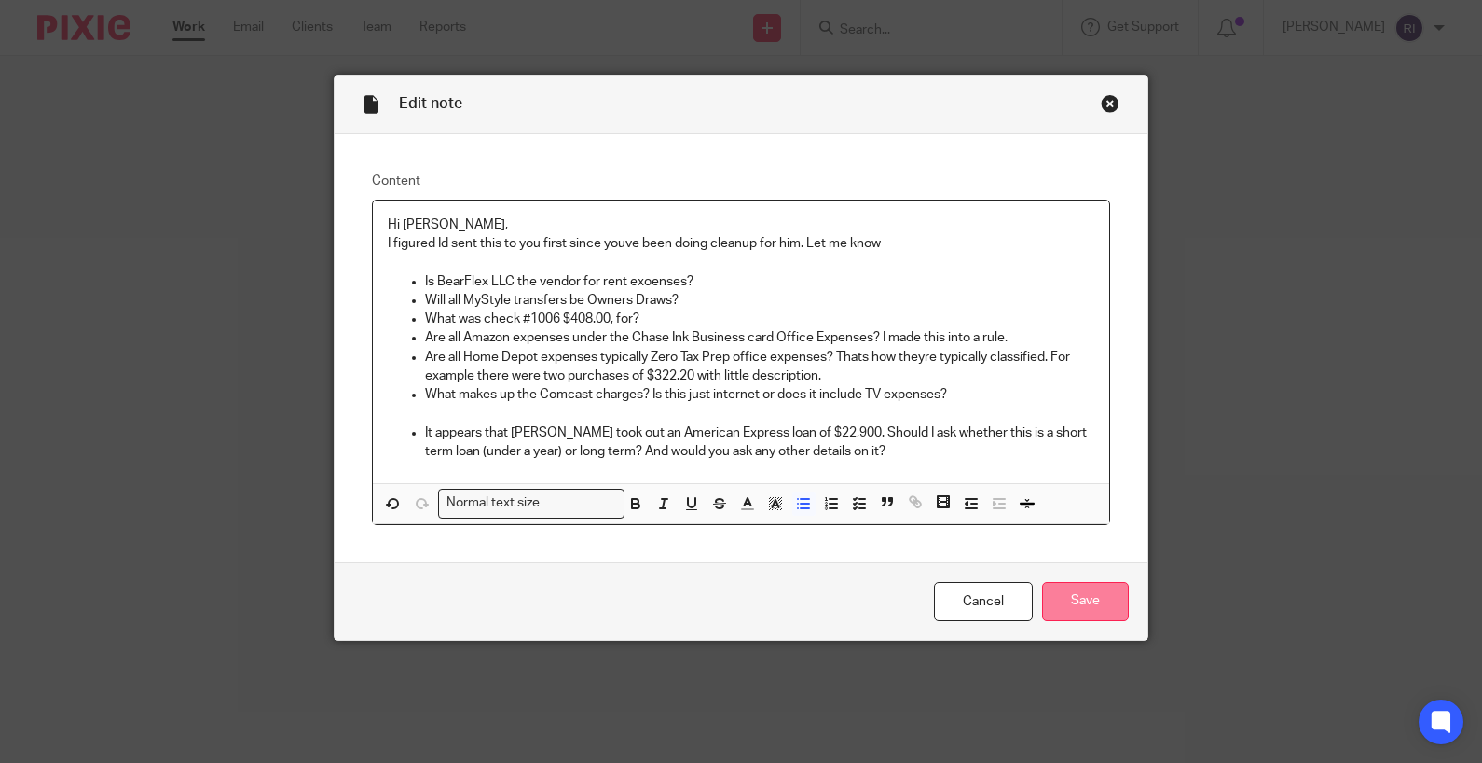
click at [1086, 602] on input "Save" at bounding box center [1085, 602] width 87 height 40
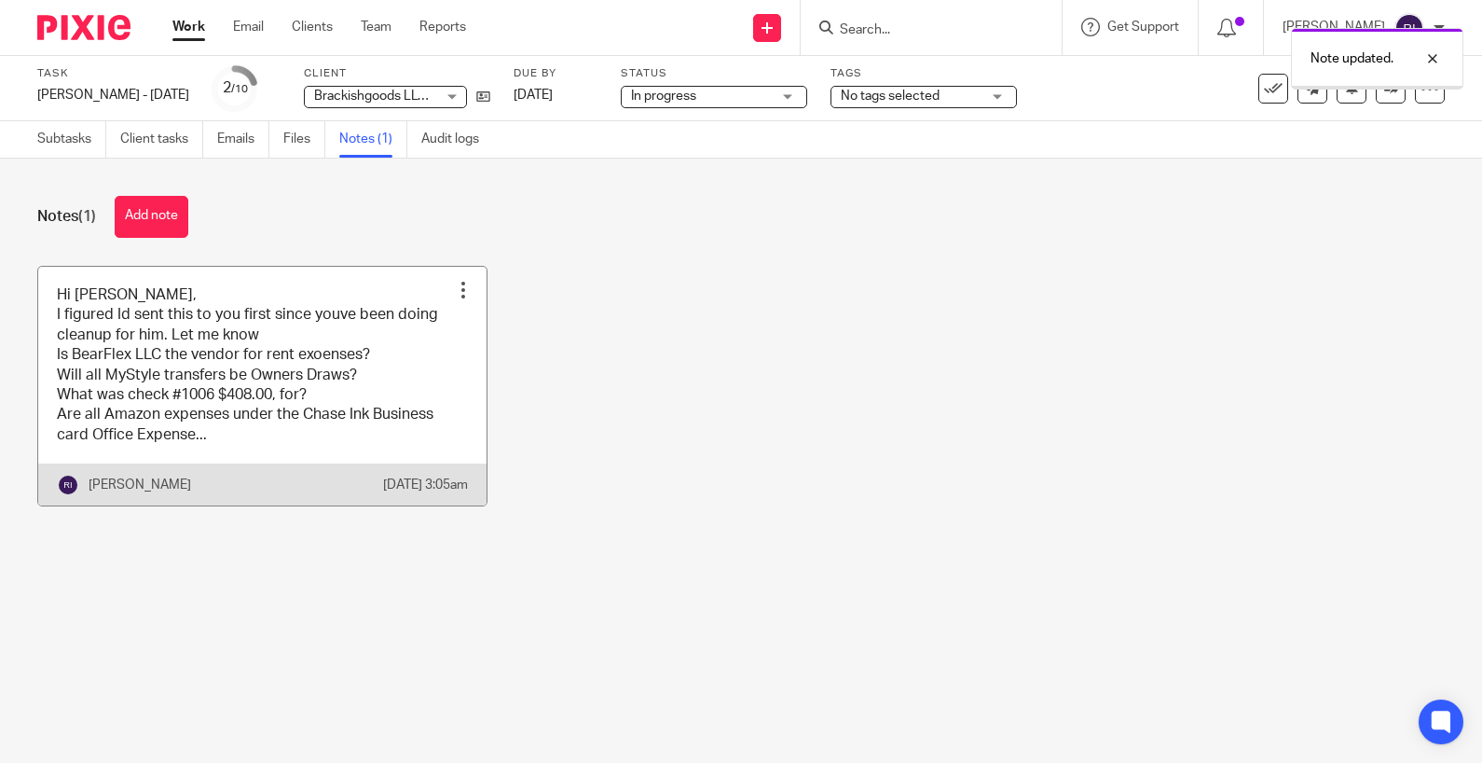
click at [286, 343] on link at bounding box center [262, 387] width 448 height 240
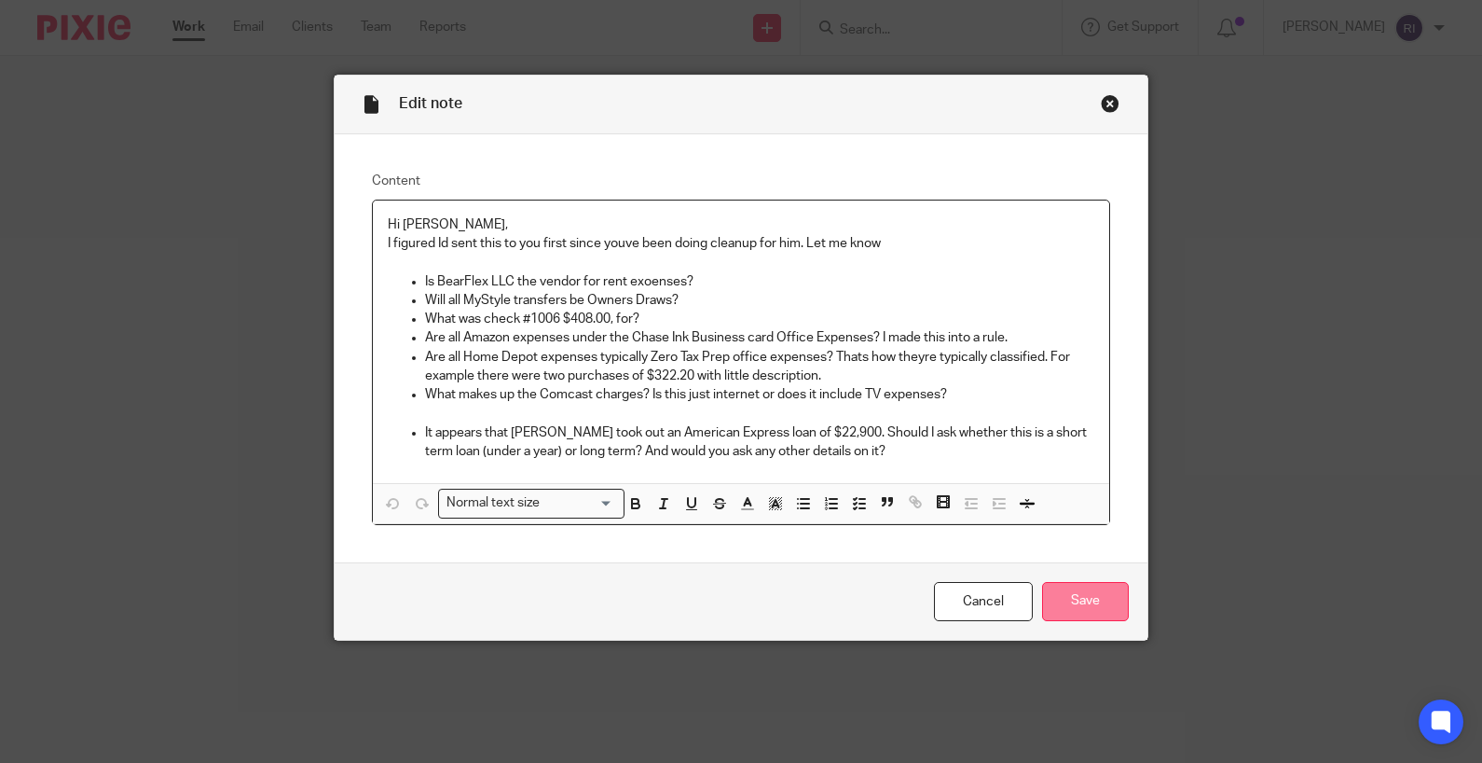
click at [1109, 616] on input "Save" at bounding box center [1085, 602] width 87 height 40
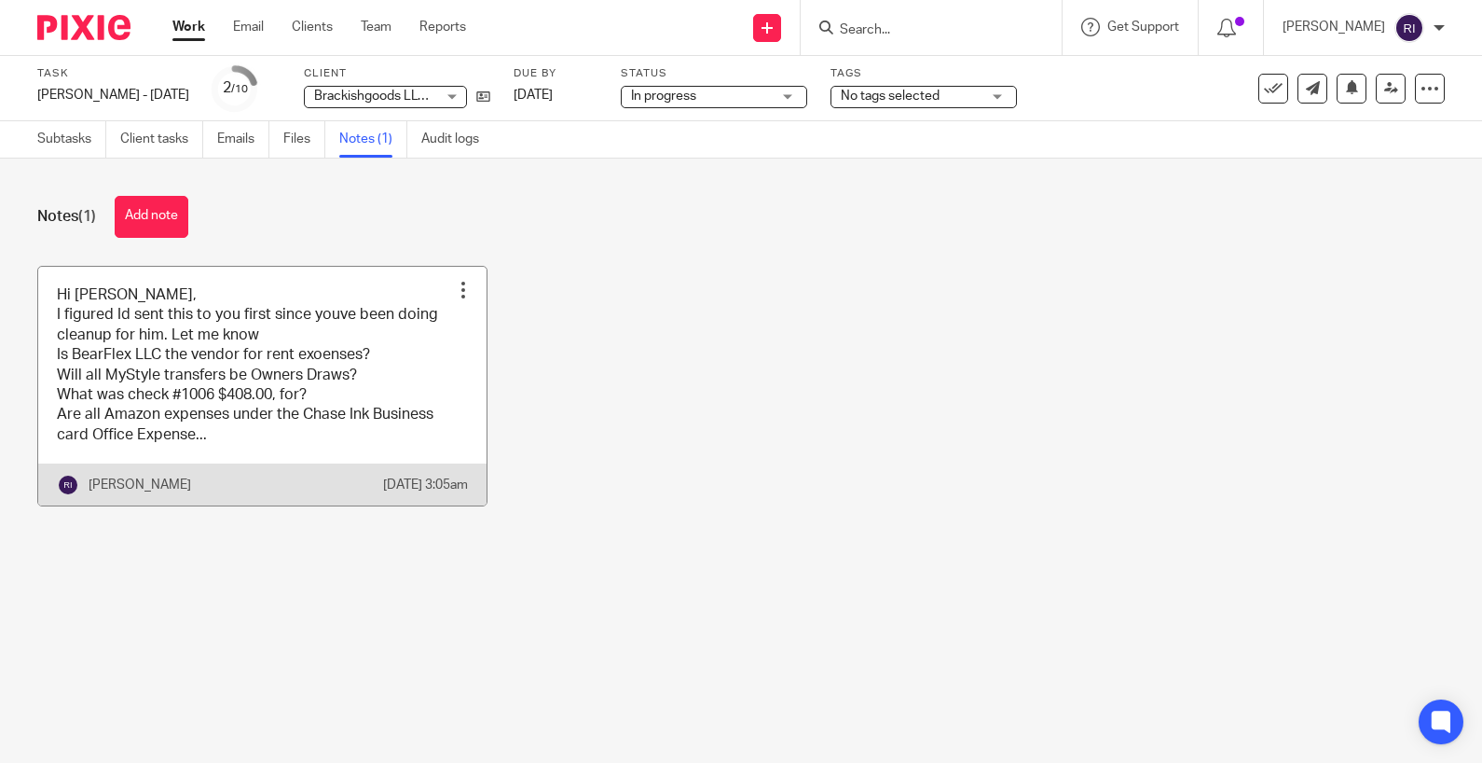
click at [256, 428] on link at bounding box center [262, 387] width 448 height 240
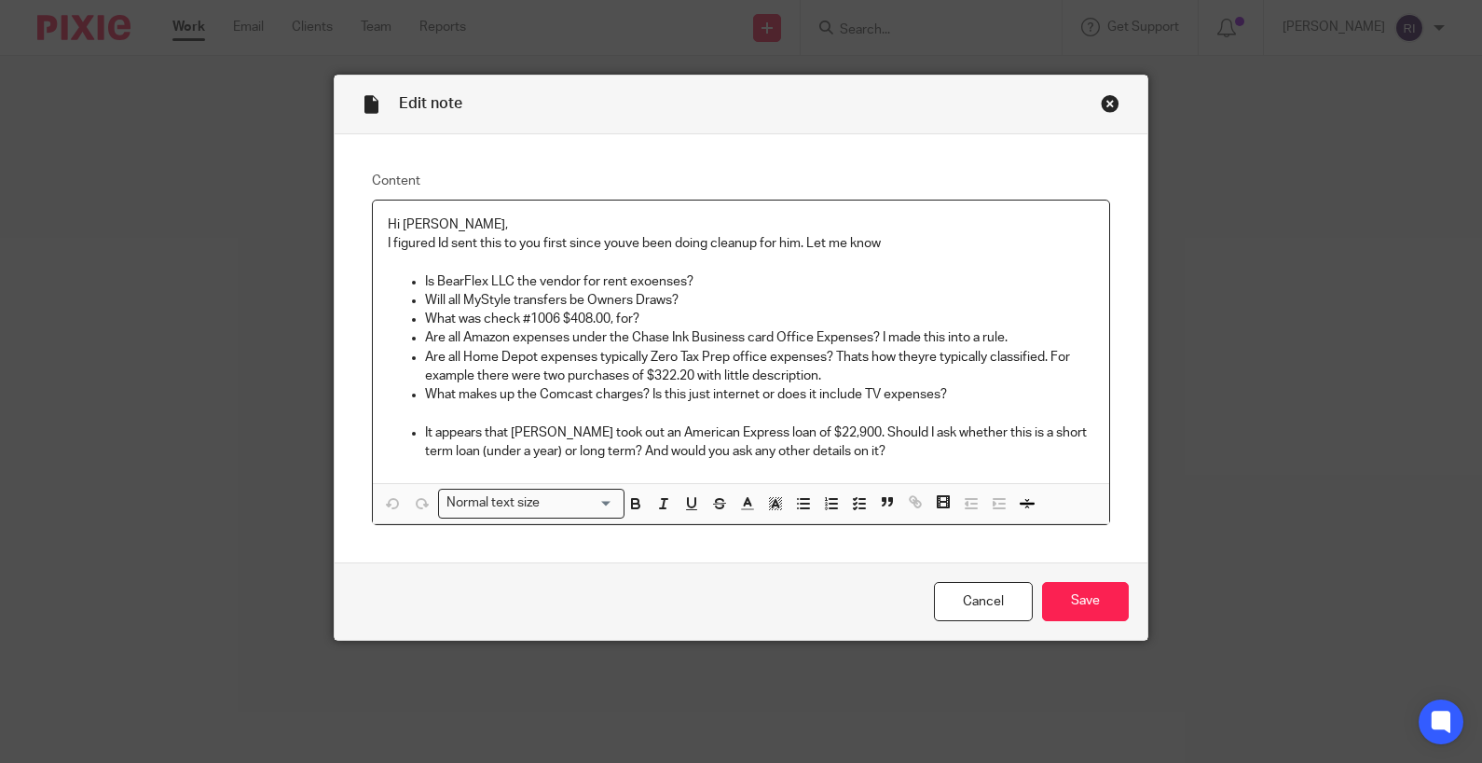
click at [811, 436] on p "It appears that [PERSON_NAME] took out an American Express loan of $22,900. Sho…" at bounding box center [760, 442] width 670 height 38
click at [541, 367] on p "Are all Home Depot expenses typically Zero Tax Prep office expenses? Thats how …" at bounding box center [760, 367] width 670 height 38
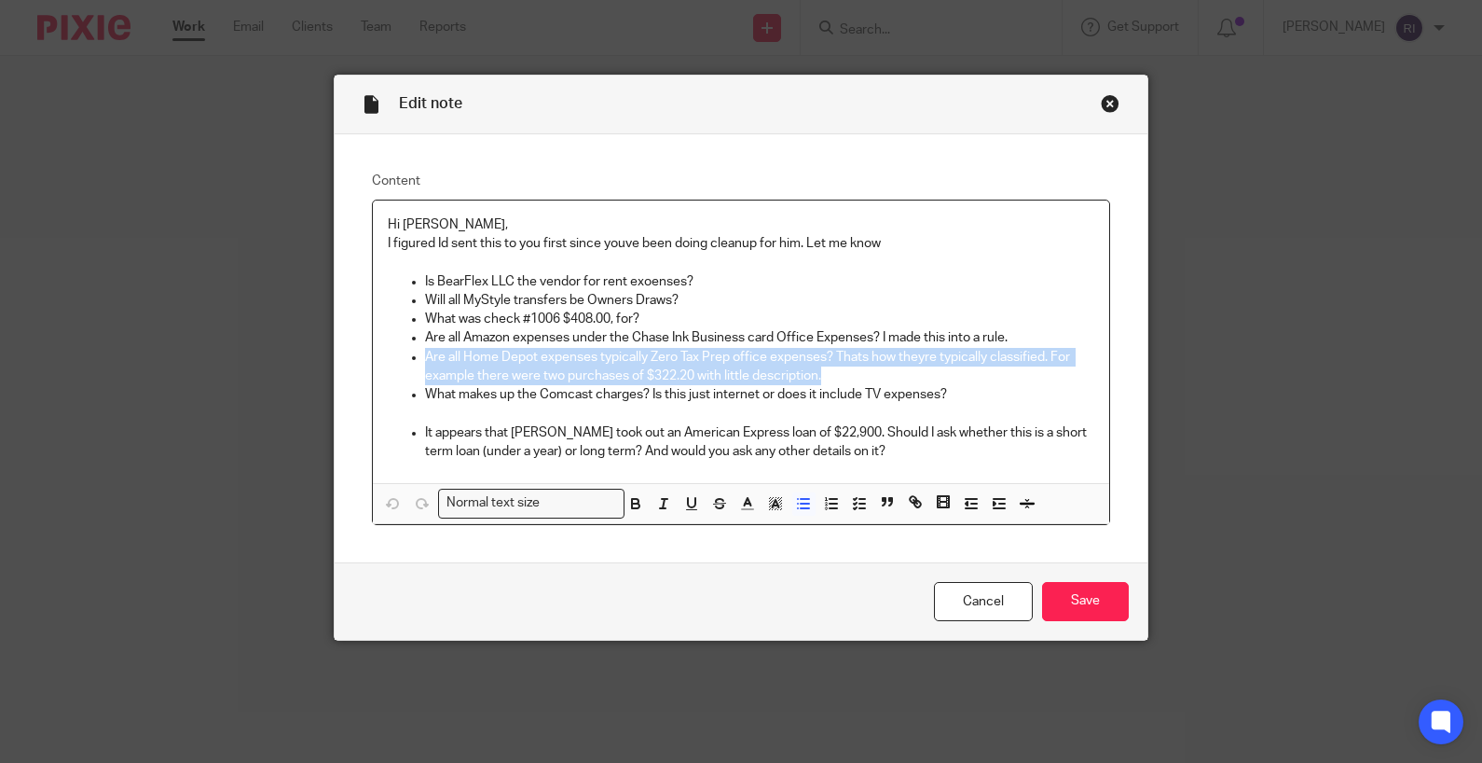
click at [541, 367] on p "Are all Home Depot expenses typically Zero Tax Prep office expenses? Thats how …" at bounding box center [760, 367] width 670 height 38
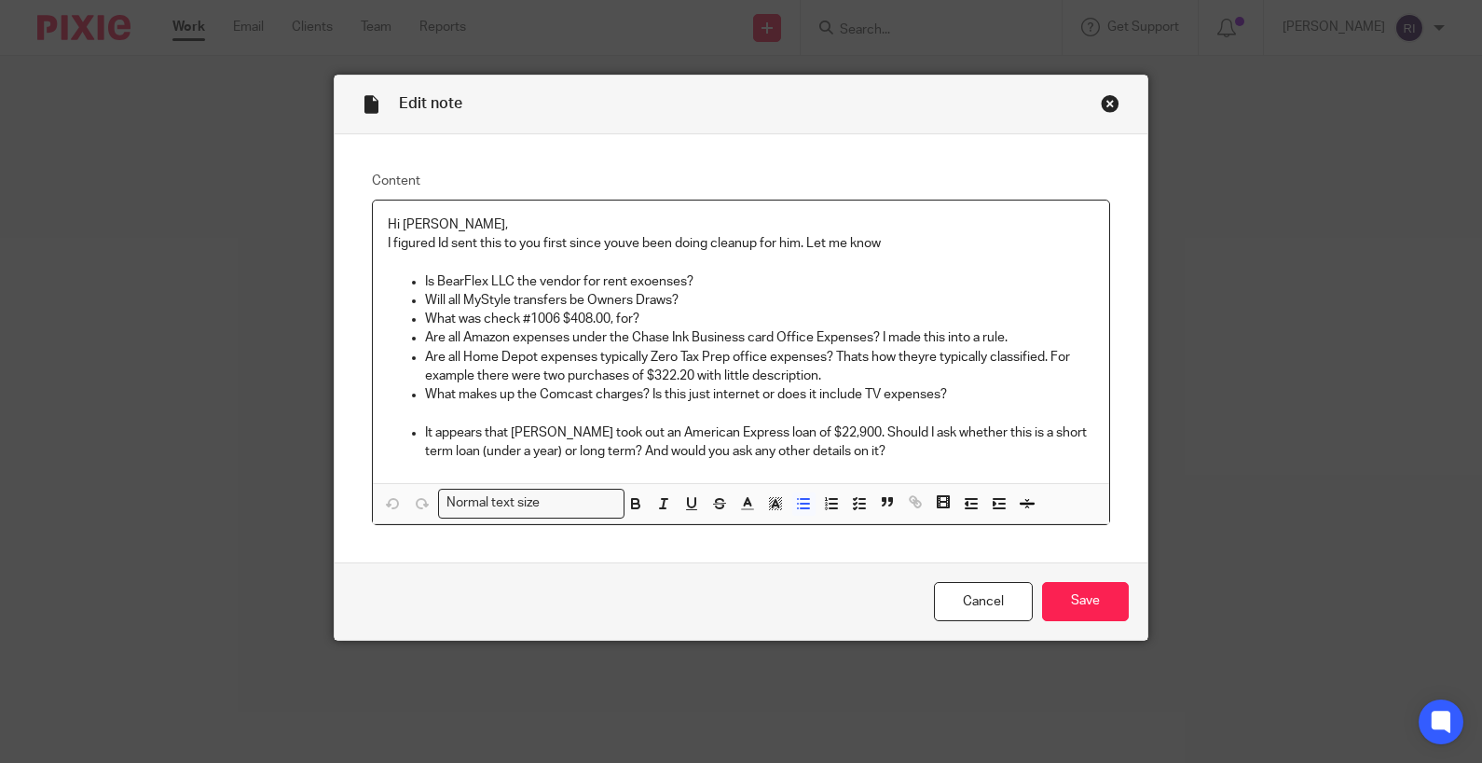
click at [607, 356] on p "Are all Home Depot expenses typically Zero Tax Prep office expenses? Thats how …" at bounding box center [760, 367] width 670 height 38
click at [940, 357] on p "Are all Home Depot expenses going to be Zero Tax Prep office expenses? Thats ho…" at bounding box center [760, 367] width 670 height 38
click at [862, 386] on p "What makes up the Comcast charges? Is this just internet or does it include TV …" at bounding box center [760, 394] width 670 height 19
click at [925, 286] on p "Is BearFlex LLC the vendor for rent exoenses?" at bounding box center [760, 281] width 670 height 19
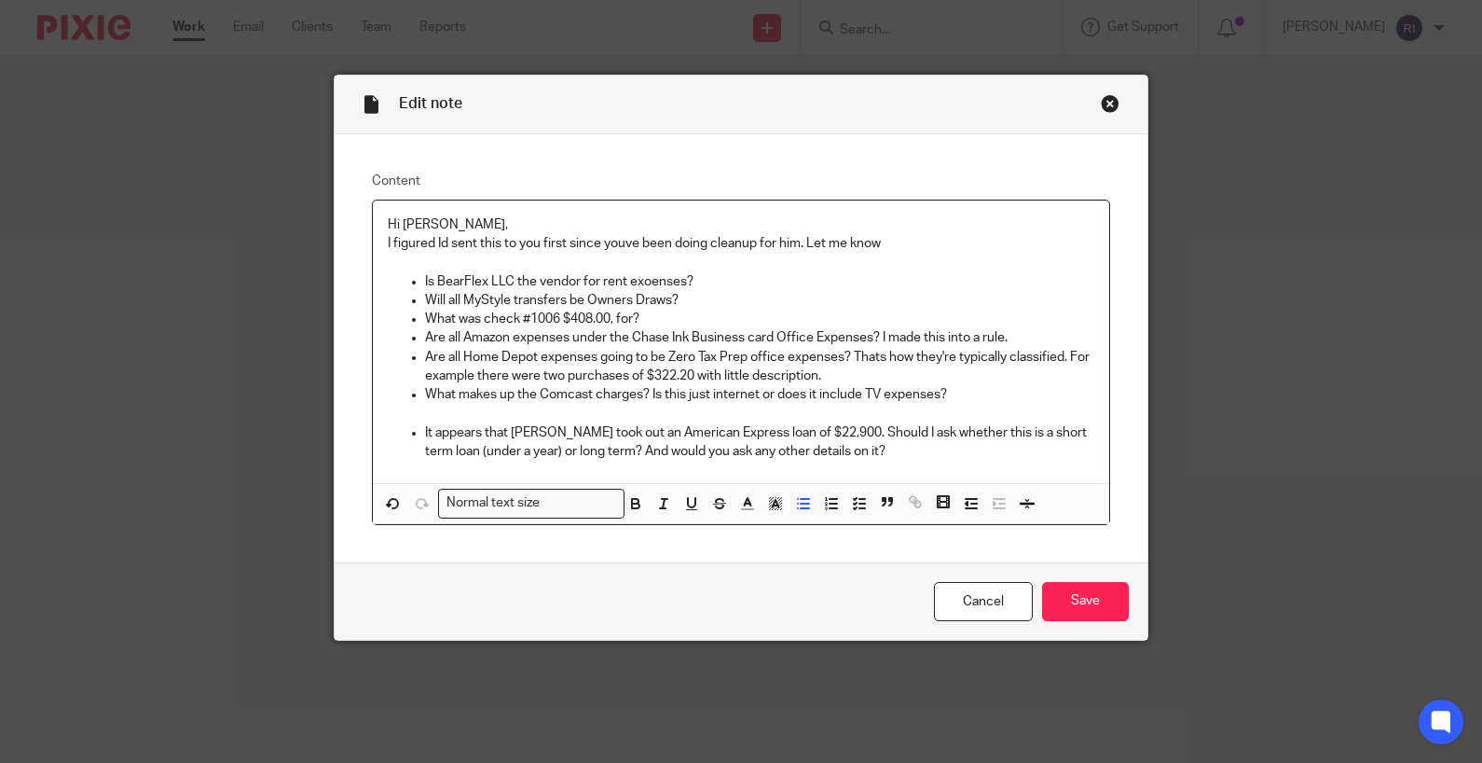
click at [621, 243] on p "I figured Id sent this to you first since youve been doing cleanup for him. Let…" at bounding box center [742, 243] width 708 height 19
click at [793, 253] on p "I figured Id sent this to you first since you've been doing cleanup for him. Le…" at bounding box center [742, 243] width 708 height 19
click at [897, 249] on p "I figured Id sent this to you first since you've been doing cleanup for him. Le…" at bounding box center [742, 243] width 708 height 19
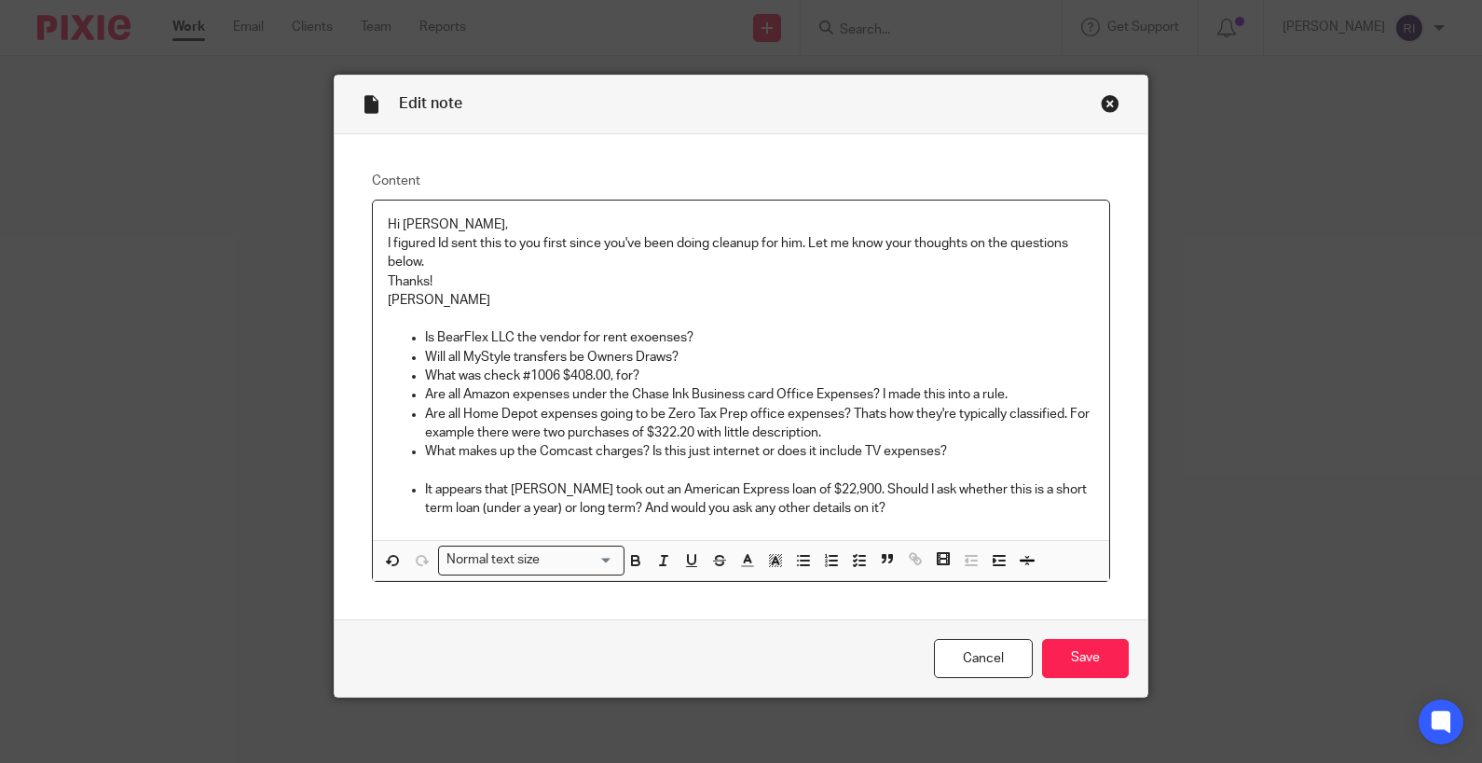
scroll to position [11, 0]
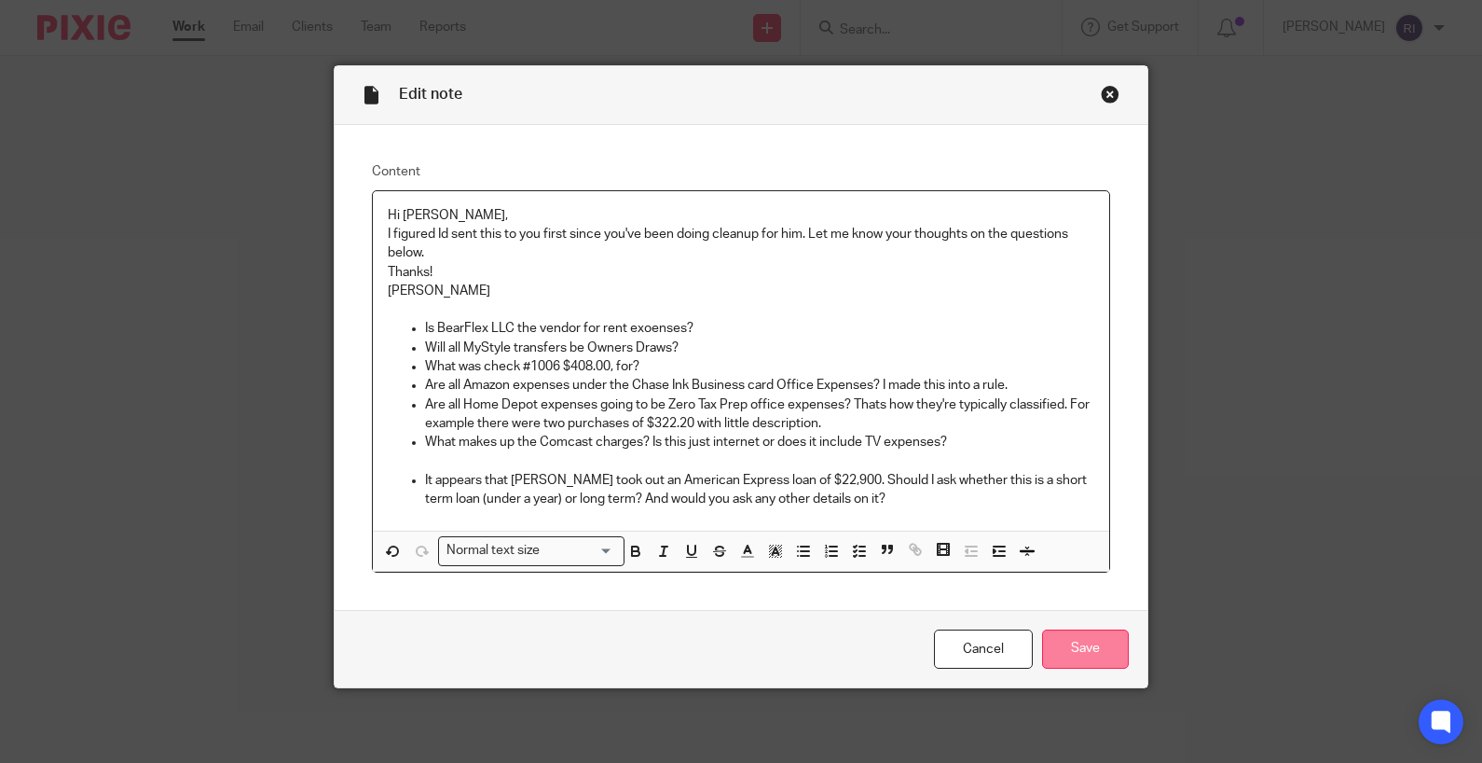
click at [1096, 653] on input "Save" at bounding box center [1085, 649] width 87 height 40
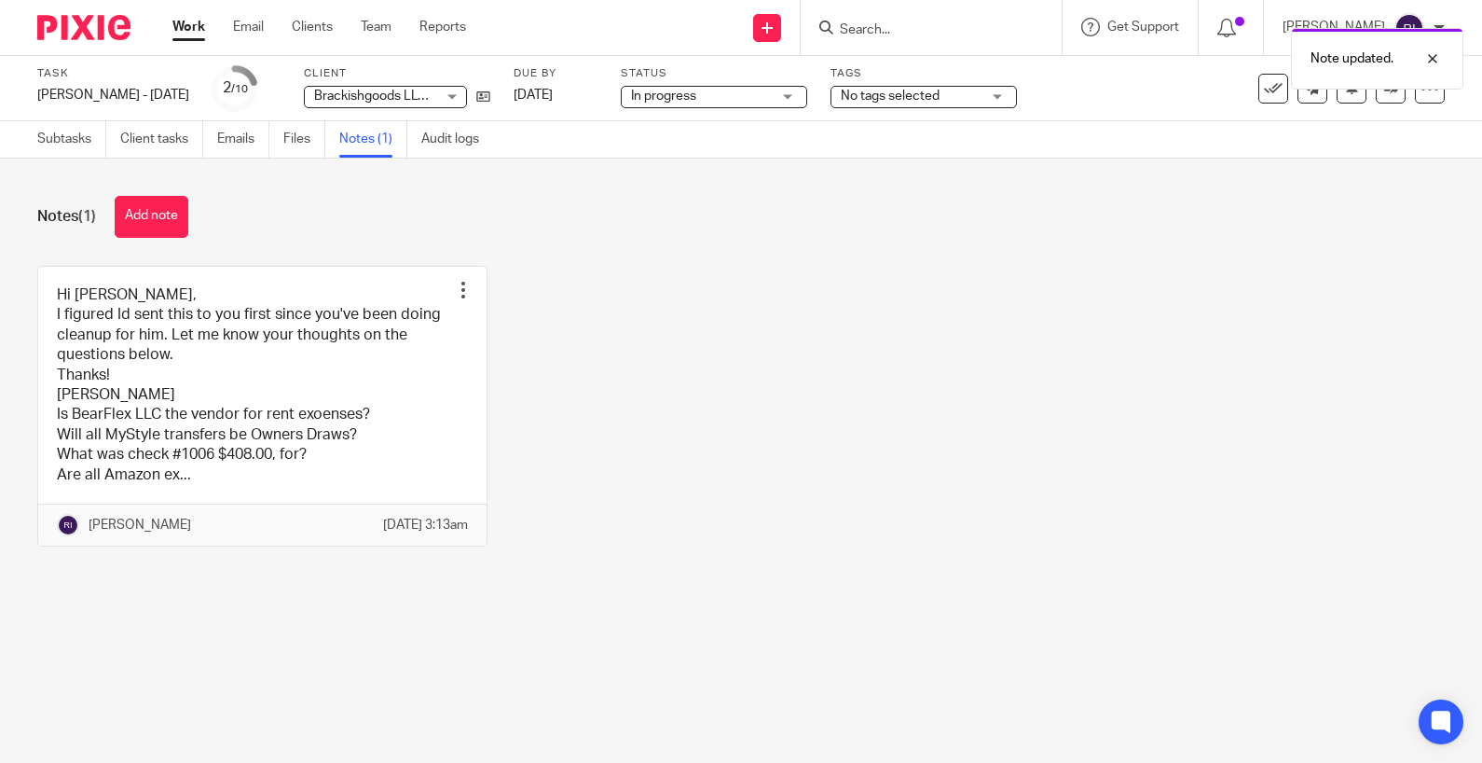
click at [940, 92] on div "No tags selected" at bounding box center [924, 97] width 186 height 22
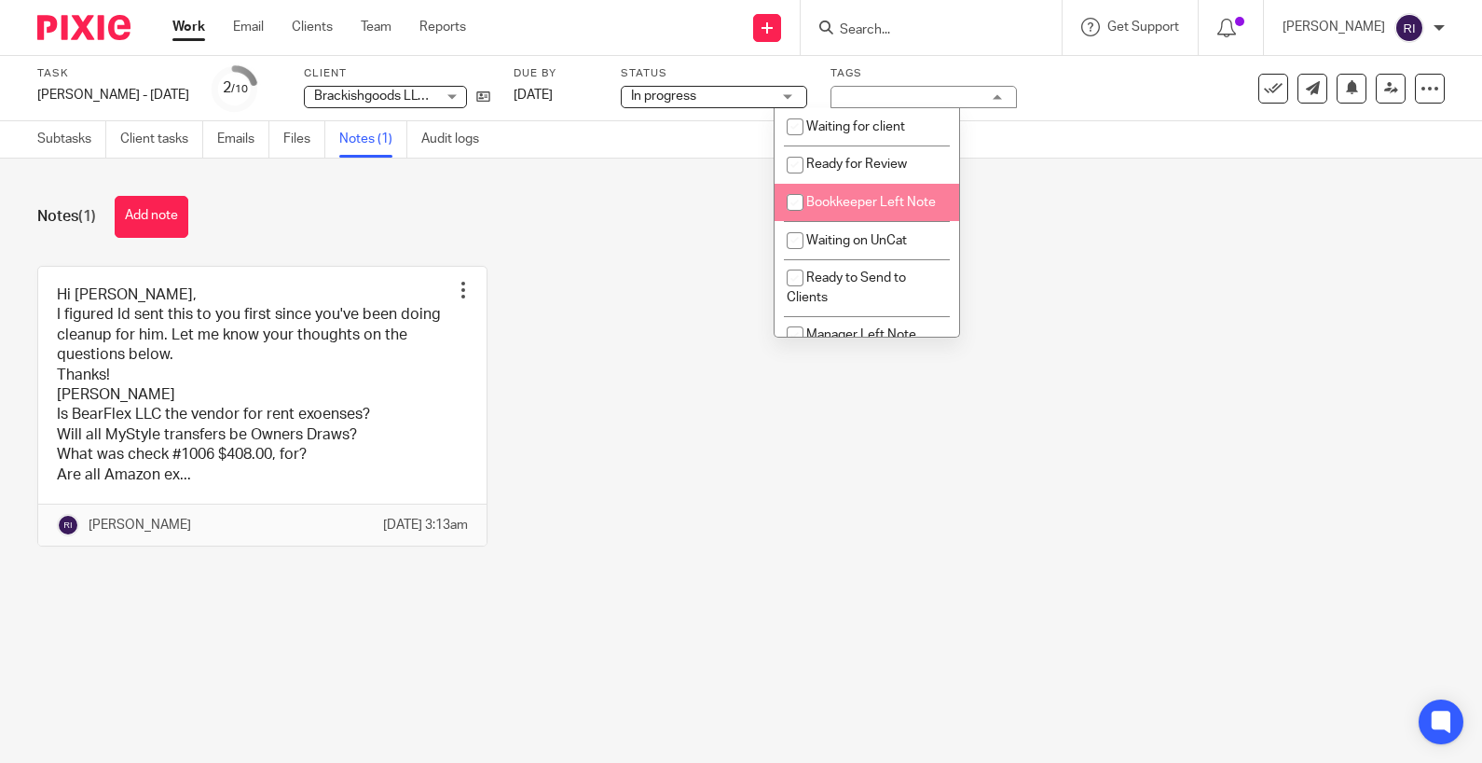
click at [789, 213] on input "checkbox" at bounding box center [794, 202] width 35 height 35
checkbox input "true"
click at [653, 246] on div "Notes (1) Add note Hi Sarah, I figured Id sent this to you first since you've b…" at bounding box center [741, 384] width 1482 height 453
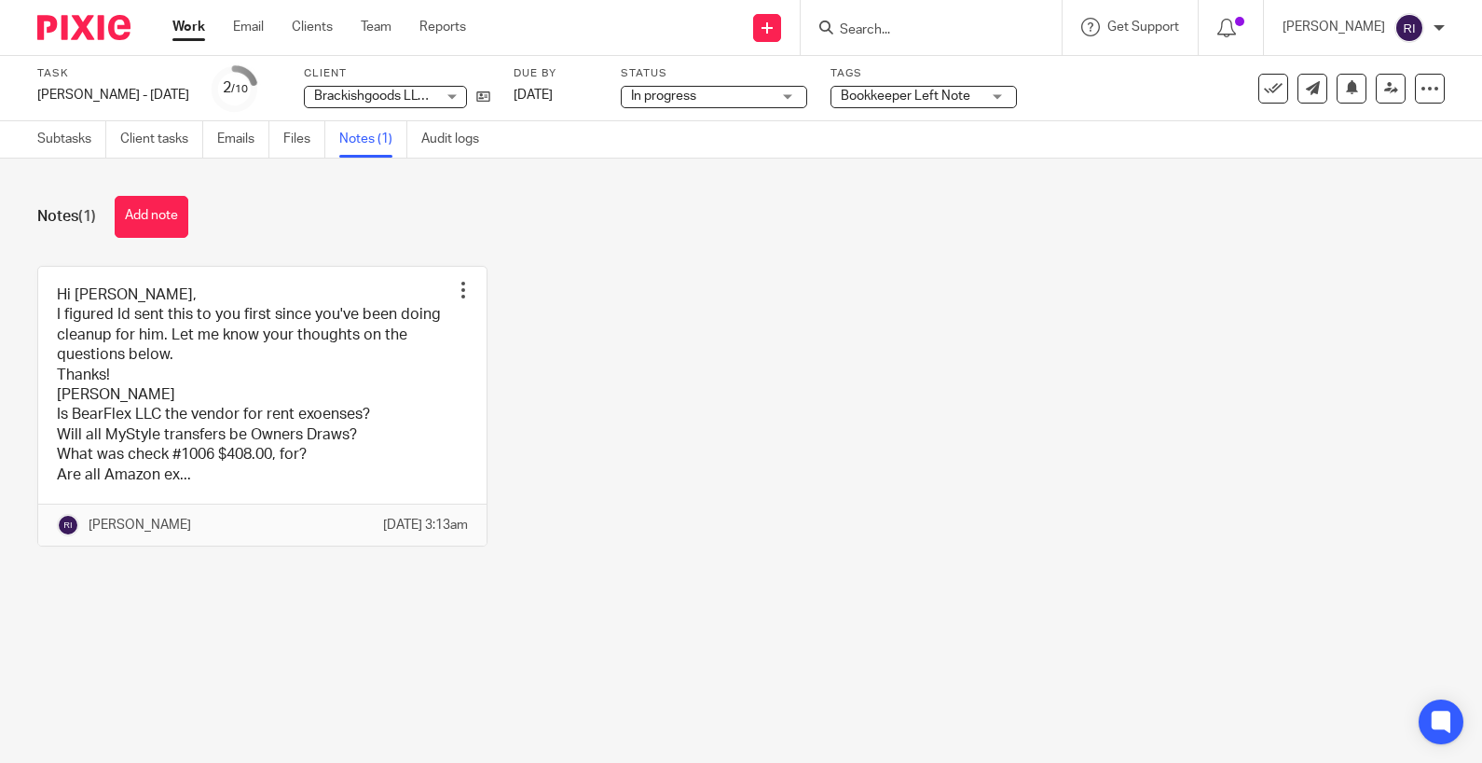
click at [731, 99] on div "In progress In progress" at bounding box center [714, 97] width 186 height 22
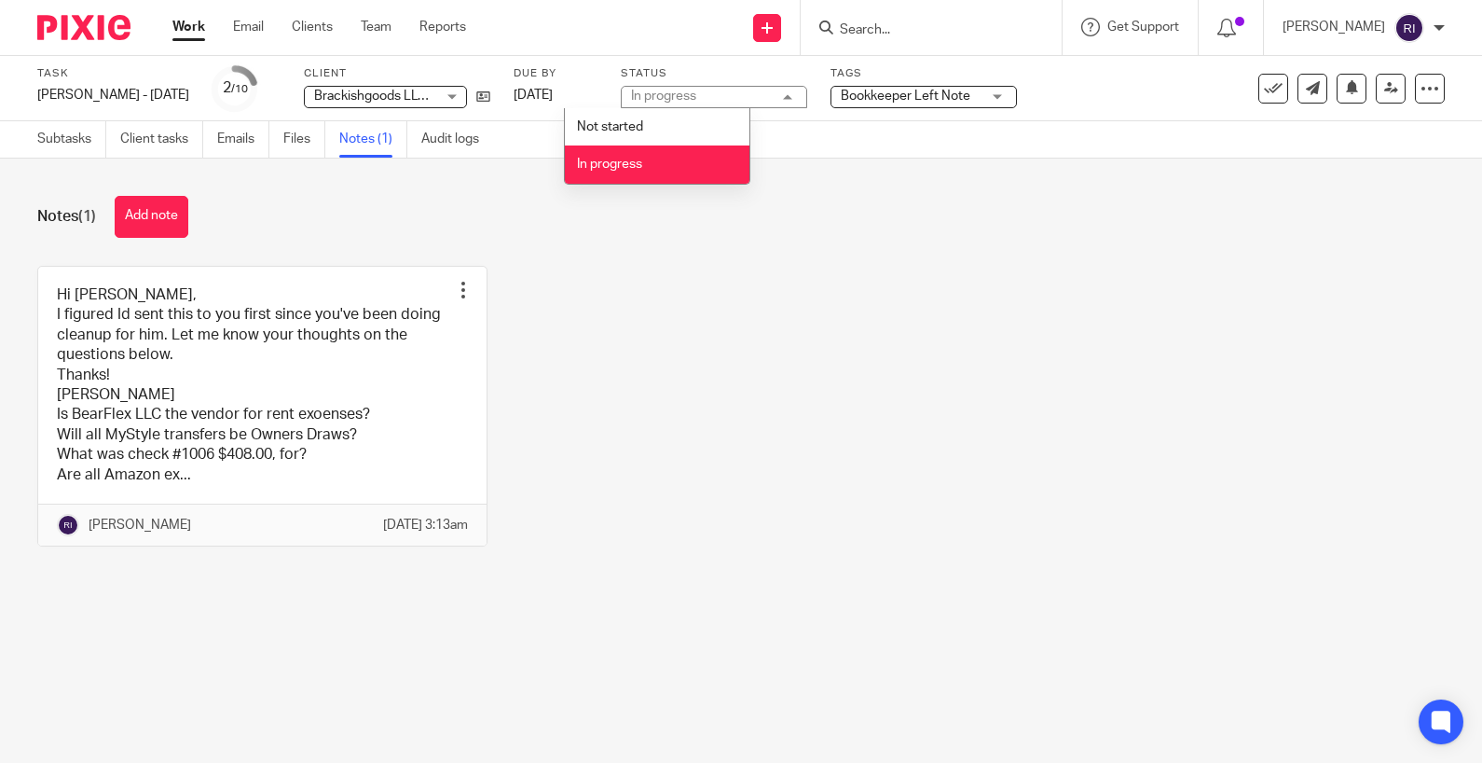
click at [628, 289] on div "Hi Sarah, I figured Id sent this to you first since you've been doing cleanup f…" at bounding box center [726, 420] width 1437 height 309
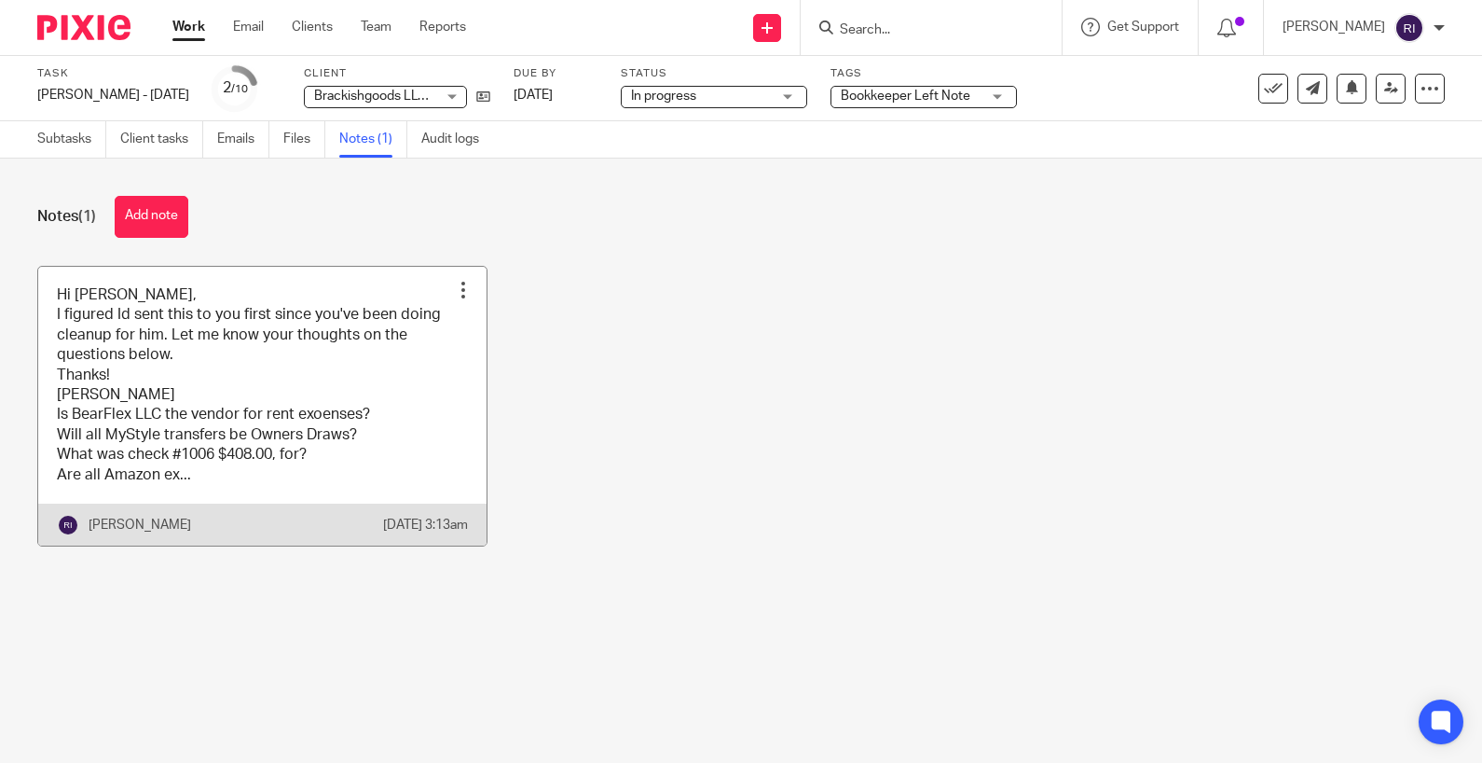
click at [320, 418] on link at bounding box center [262, 406] width 448 height 279
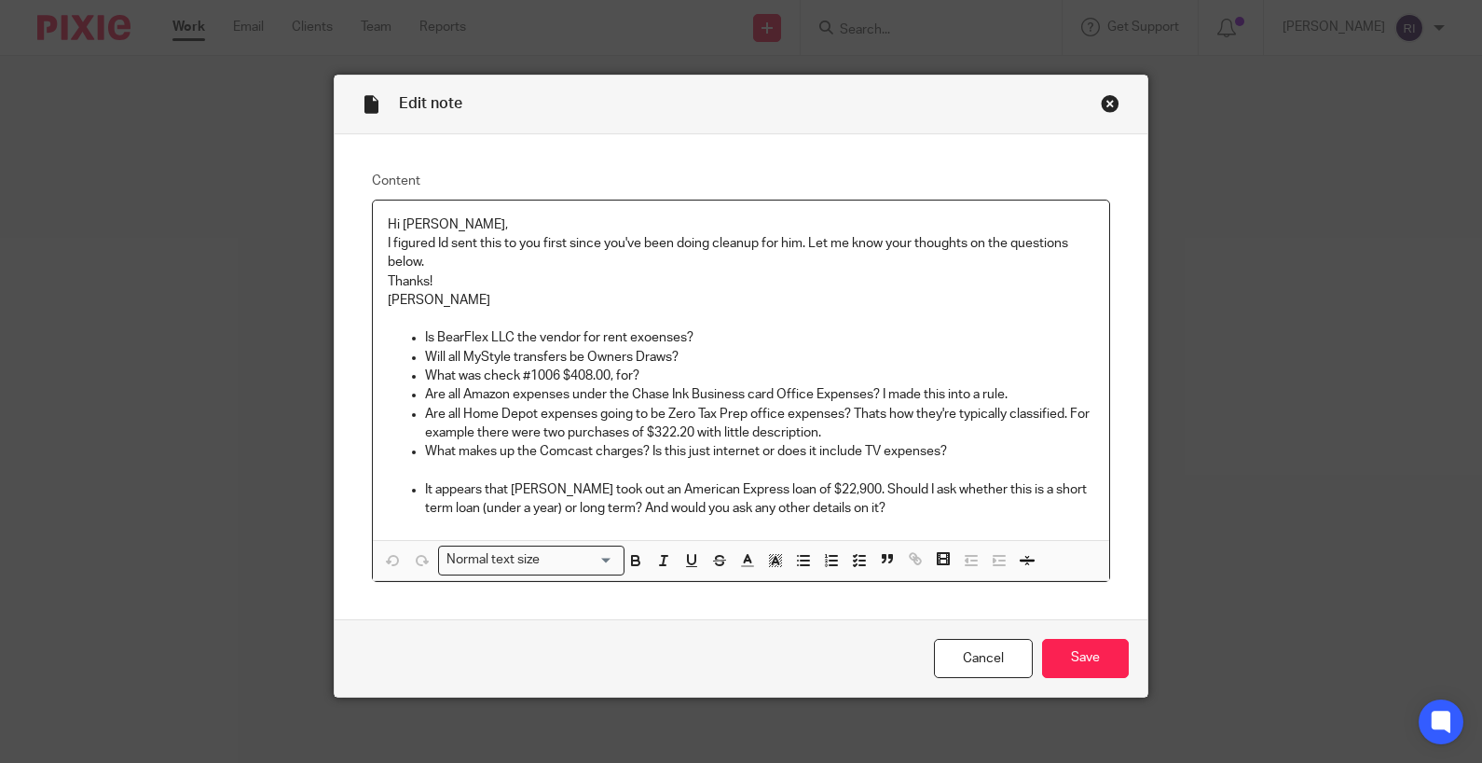
click at [385, 244] on div "Hi [PERSON_NAME], I figured Id sent this to you first since you've been doing c…" at bounding box center [741, 369] width 737 height 339
drag, startPoint x: 605, startPoint y: 244, endPoint x: 1022, endPoint y: 257, distance: 416.9
click at [1022, 260] on p "Should i send this to you or [PERSON_NAME]? I figured I'd sent this to you firs…" at bounding box center [742, 253] width 708 height 38
drag, startPoint x: 1030, startPoint y: 252, endPoint x: 599, endPoint y: 234, distance: 431.1
click at [599, 234] on div "Hi [PERSON_NAME], Should i send this to you or [PERSON_NAME]? I figured I'd sen…" at bounding box center [741, 369] width 737 height 339
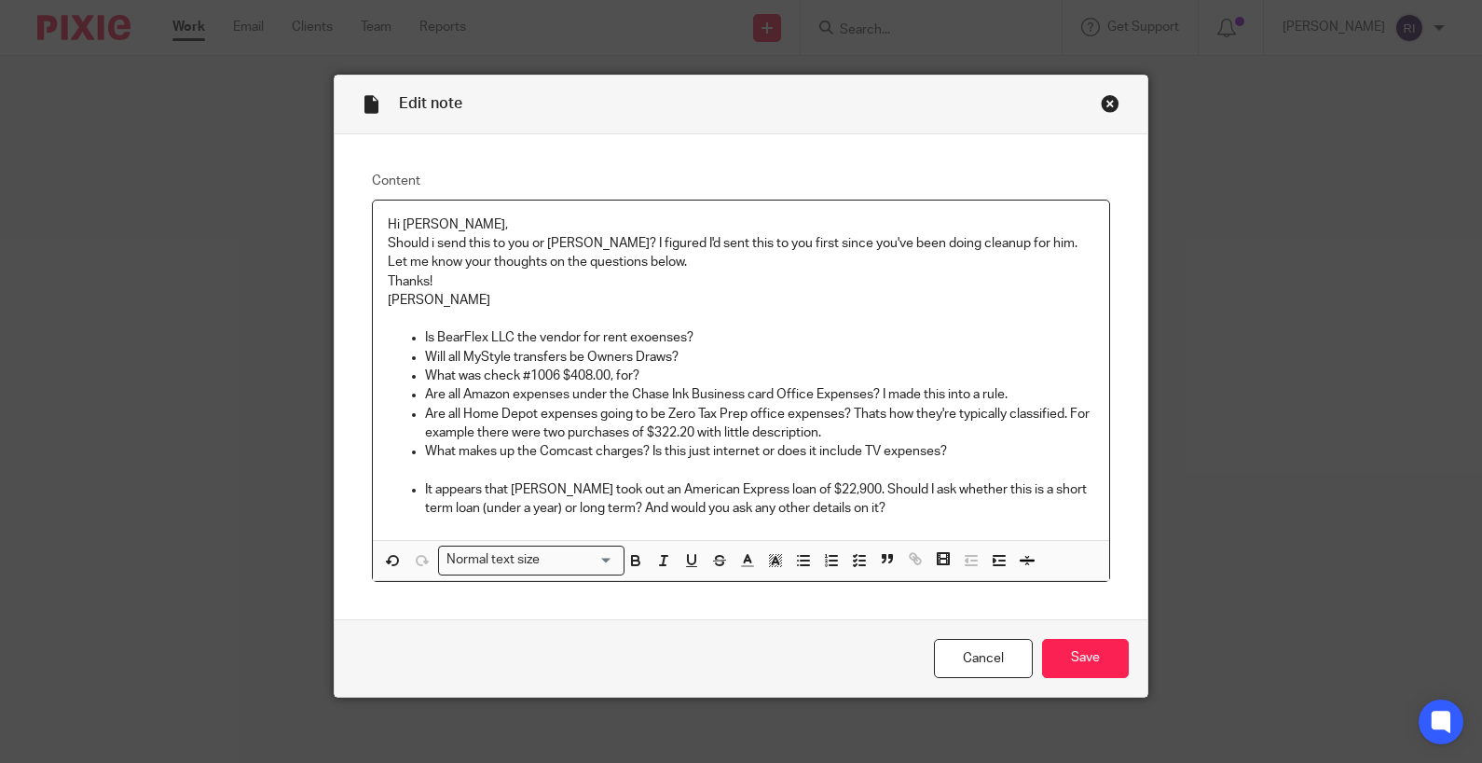
drag, startPoint x: 608, startPoint y: 241, endPoint x: 709, endPoint y: 238, distance: 101.7
click at [709, 240] on p "Should i send this to you or [PERSON_NAME]? I figured I'd sent this to you firs…" at bounding box center [742, 253] width 708 height 38
click at [709, 238] on p "Should i send this to you or [PERSON_NAME]? I figured I'd sent this to you firs…" at bounding box center [742, 253] width 708 height 38
click at [709, 238] on p "Should i send this to you or Michelle? I figured I'd sent this to you first sin…" at bounding box center [742, 253] width 708 height 38
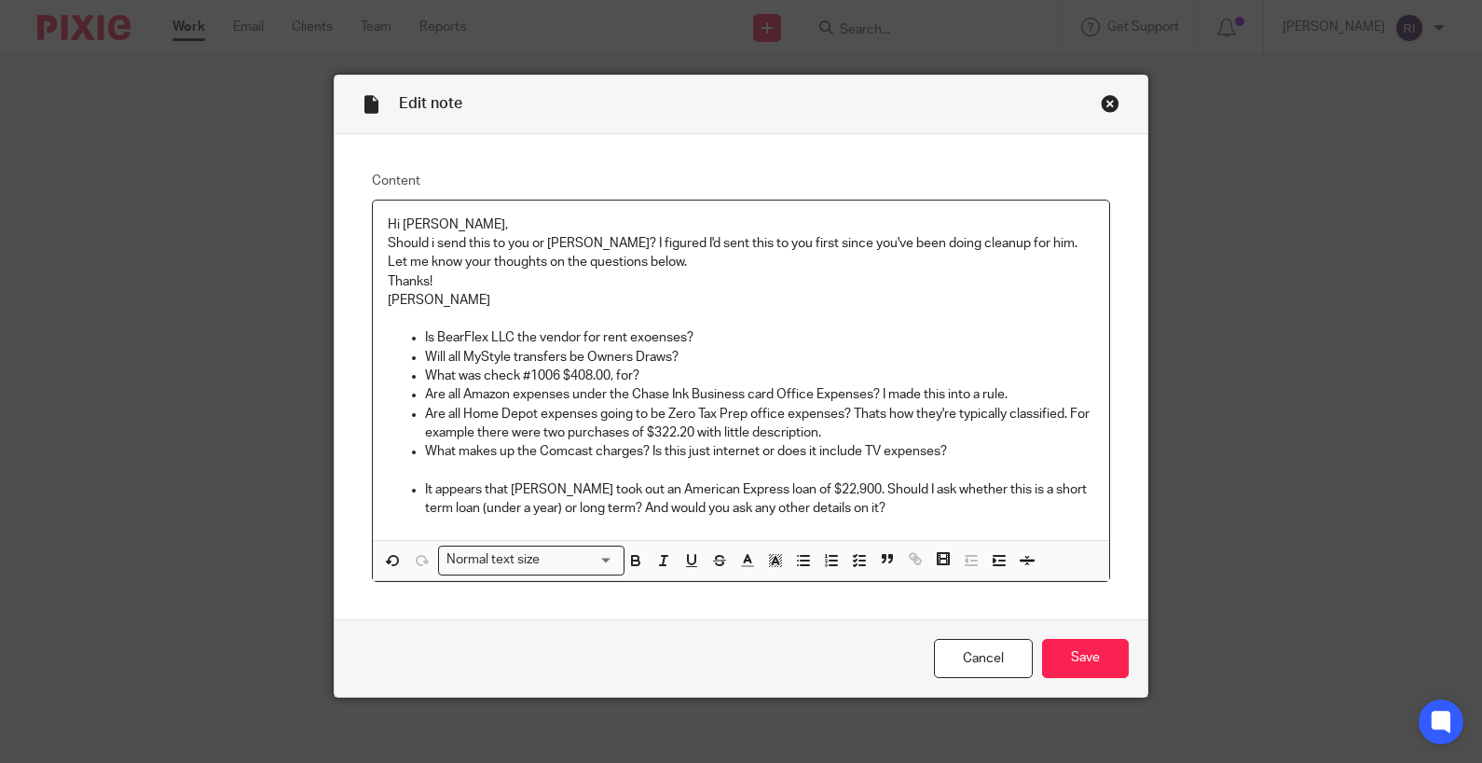
drag, startPoint x: 609, startPoint y: 243, endPoint x: 883, endPoint y: 245, distance: 274.1
click at [882, 245] on p "Should i send this to you or Michelle? I figured I'd sent this to you first sin…" at bounding box center [742, 253] width 708 height 38
drag, startPoint x: 985, startPoint y: 246, endPoint x: 601, endPoint y: 245, distance: 384.1
click at [604, 245] on p "Should i send this to you or Michelle? I figured I'd sent this to you first sin…" at bounding box center [742, 253] width 708 height 38
click at [601, 245] on p "Should i send this to you or Michelle? If you want to take a look, pelase let m…" at bounding box center [742, 253] width 708 height 38
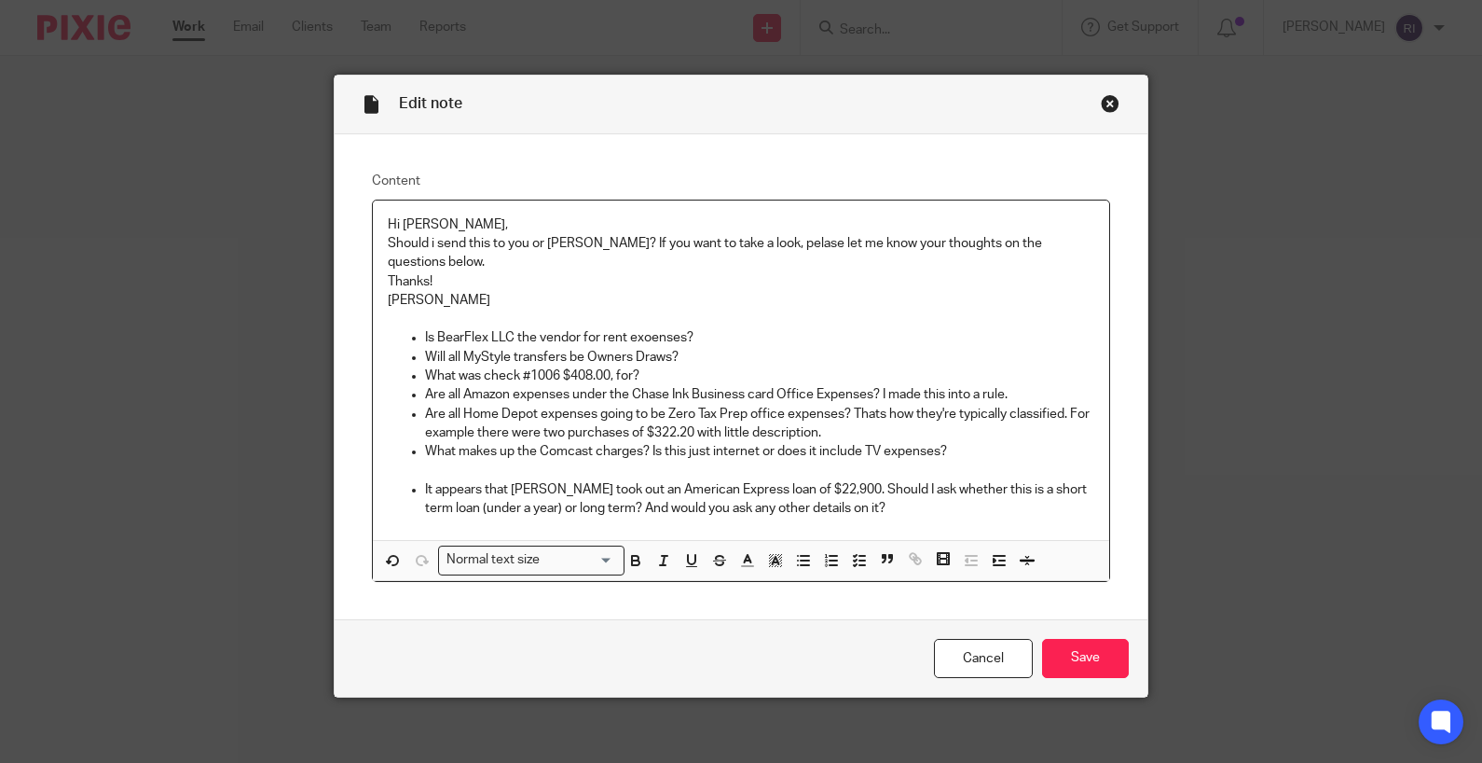
click at [668, 245] on p "Should i send this to you or Michelle? If you want to take a look, pelase let m…" at bounding box center [742, 253] width 708 height 38
click at [770, 247] on p "Should i send this to you or Michelle? If you want to take a look, pelase let m…" at bounding box center [742, 253] width 708 height 38
click at [773, 284] on p "Thanks!" at bounding box center [742, 281] width 708 height 19
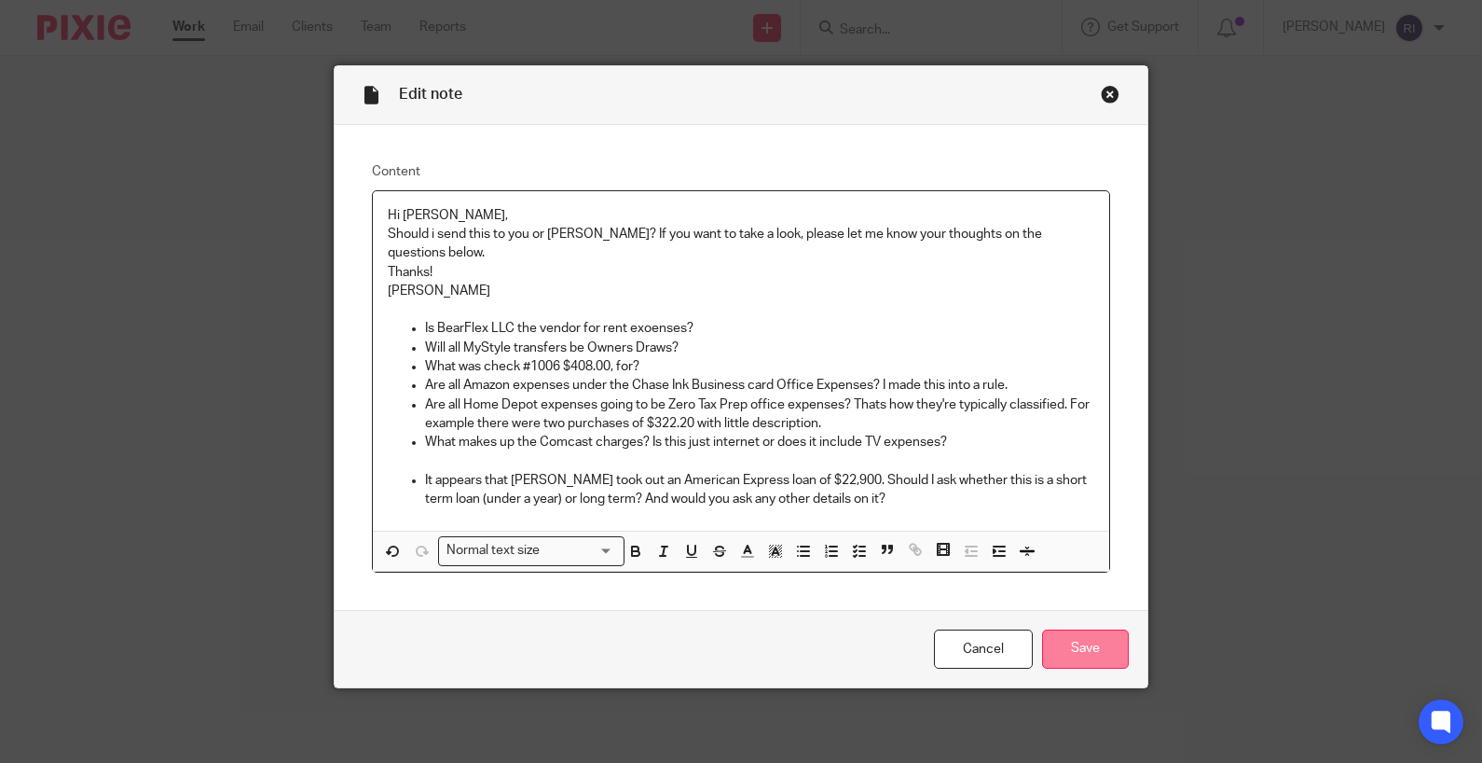
click at [1073, 649] on input "Save" at bounding box center [1085, 649] width 87 height 40
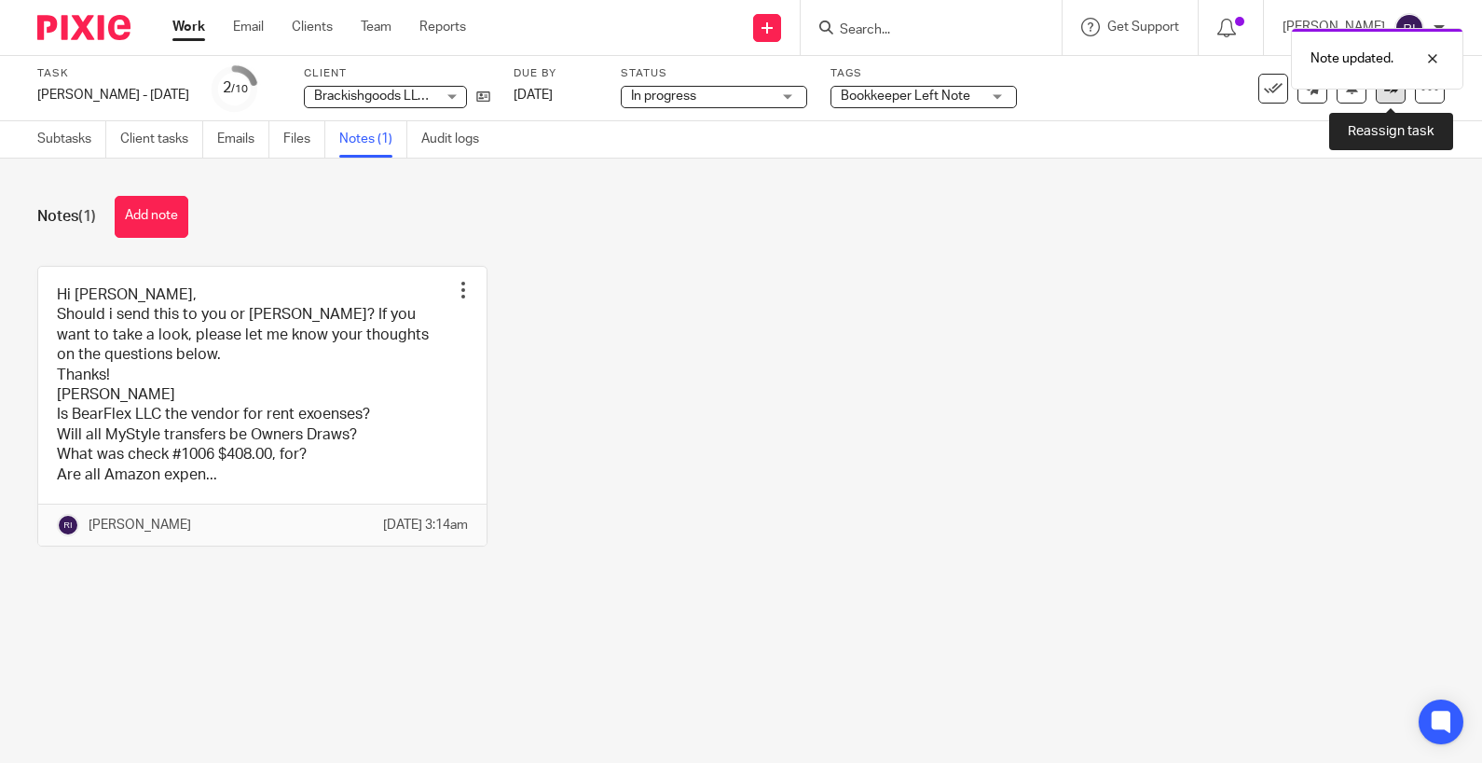
click at [1384, 93] on icon at bounding box center [1391, 88] width 14 height 14
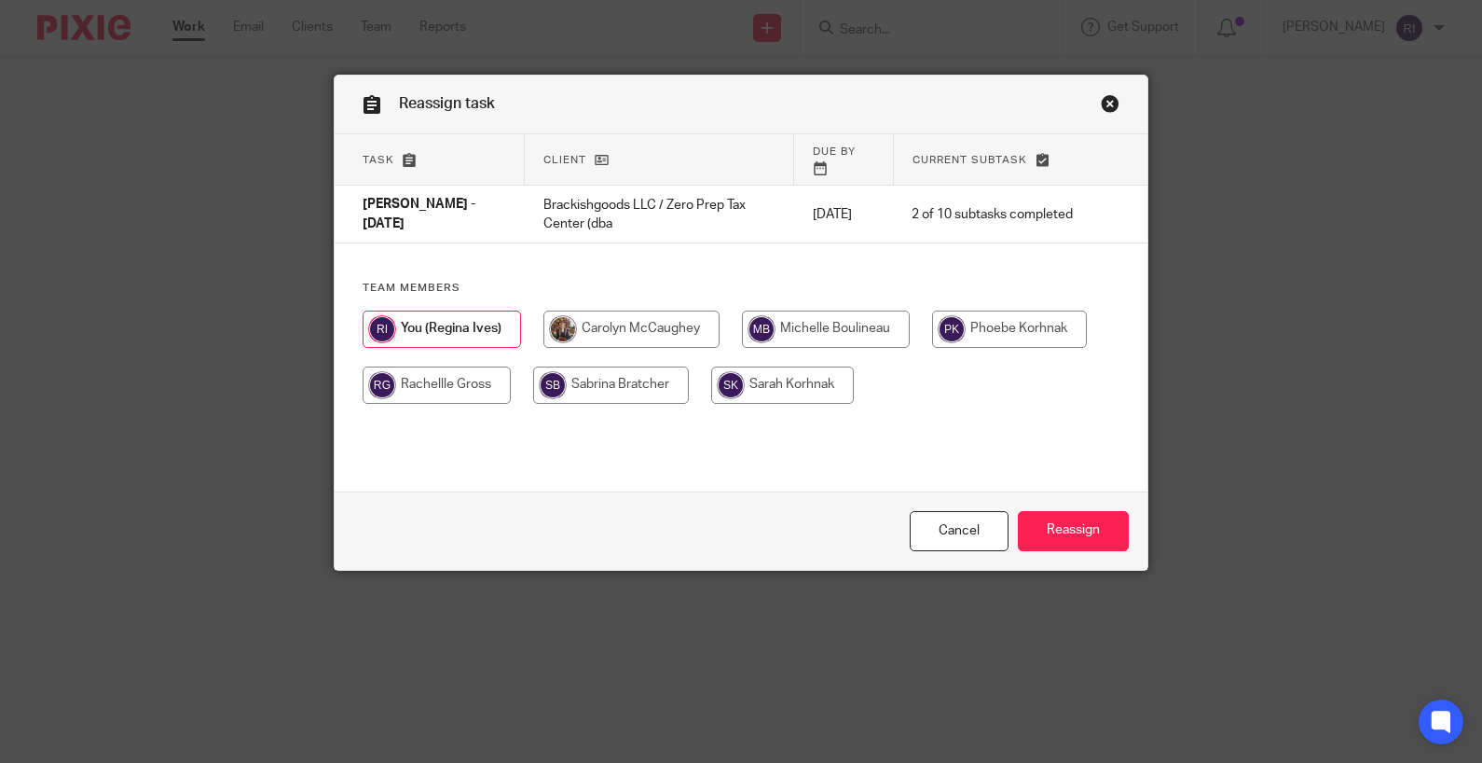
click at [801, 373] on input "radio" at bounding box center [782, 384] width 143 height 37
radio input "true"
click at [1087, 546] on input "Reassign" at bounding box center [1073, 531] width 111 height 40
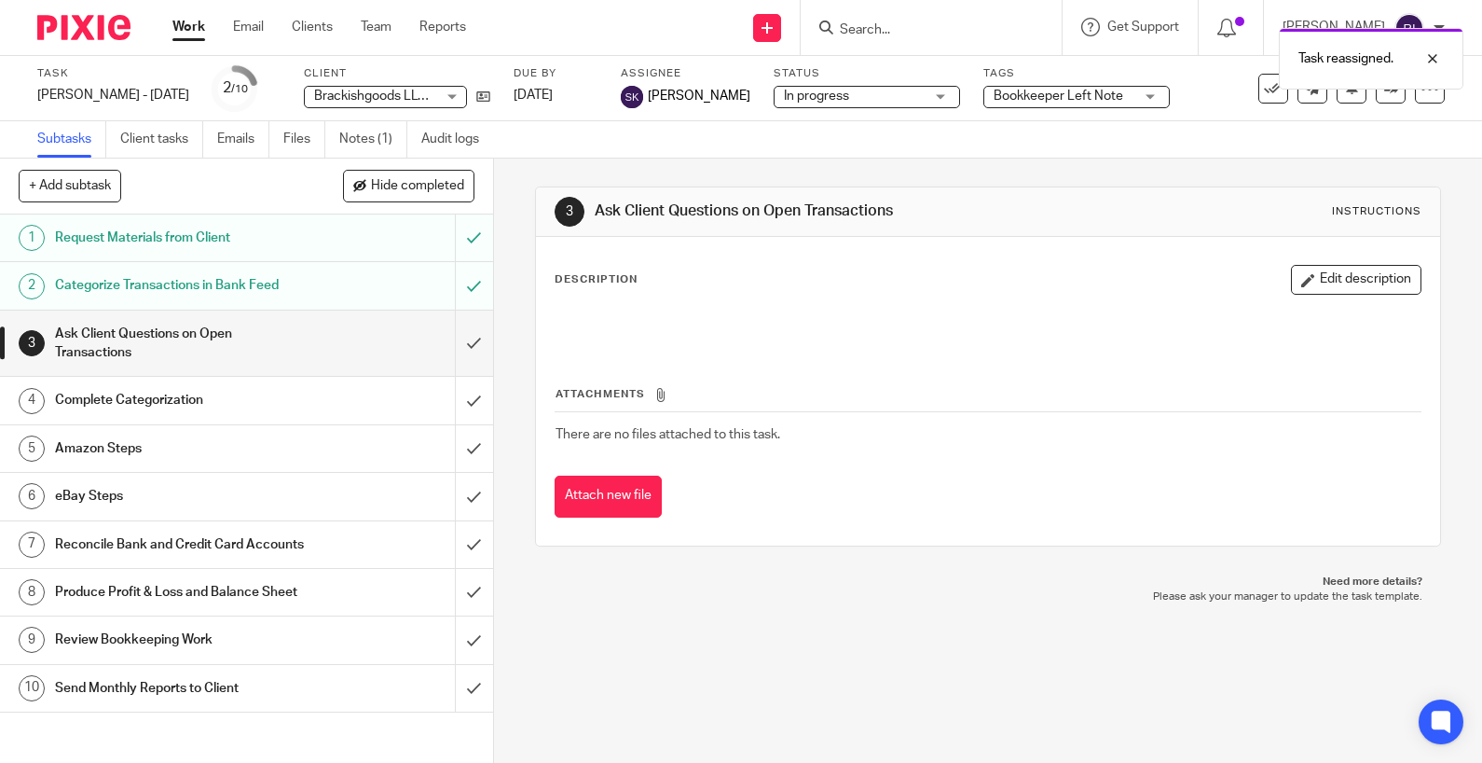
click at [321, 438] on div "Amazon Steps" at bounding box center [245, 448] width 381 height 28
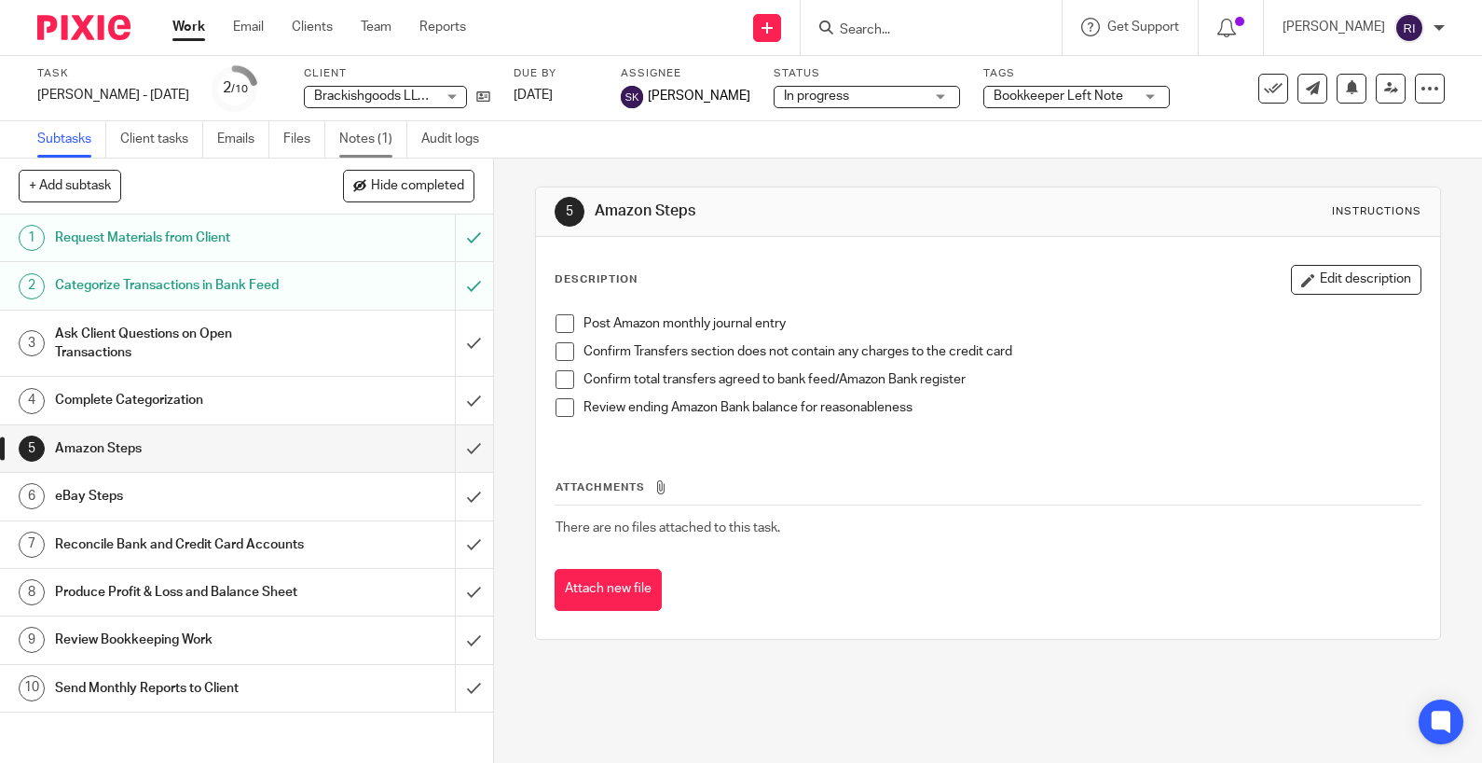
click at [363, 140] on link "Notes (1)" at bounding box center [373, 139] width 68 height 36
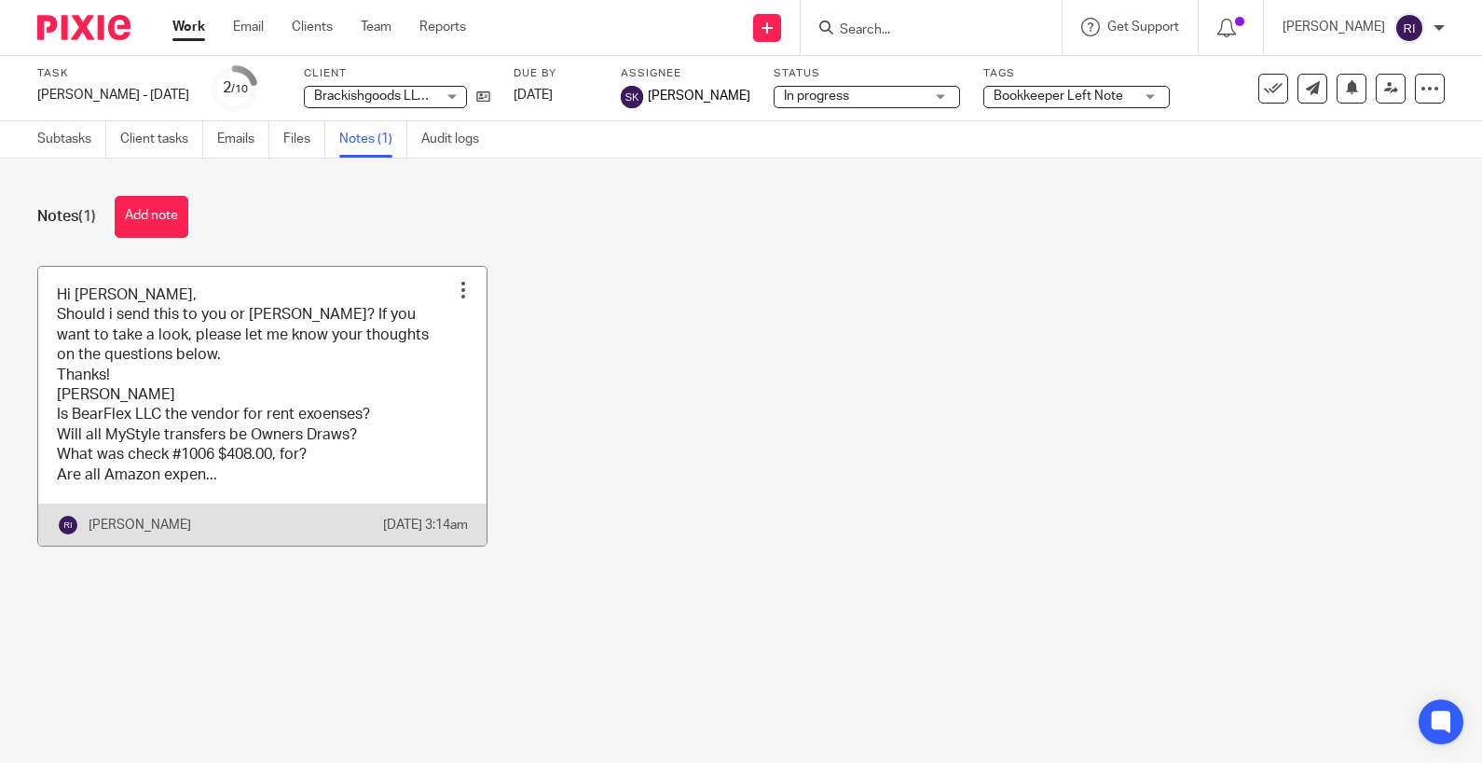
click at [420, 349] on link at bounding box center [262, 406] width 448 height 279
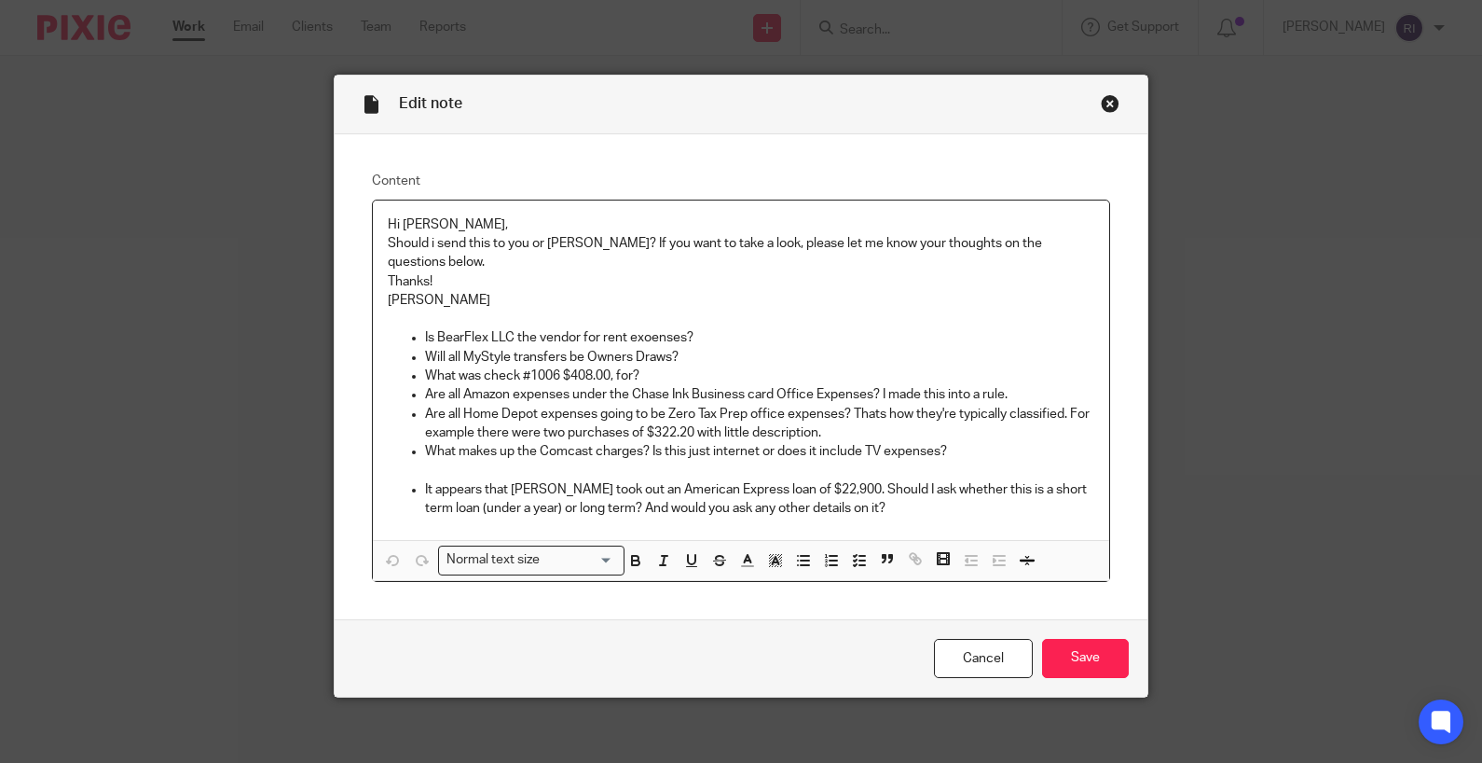
click at [1112, 106] on div "Close this dialog window" at bounding box center [1110, 103] width 19 height 19
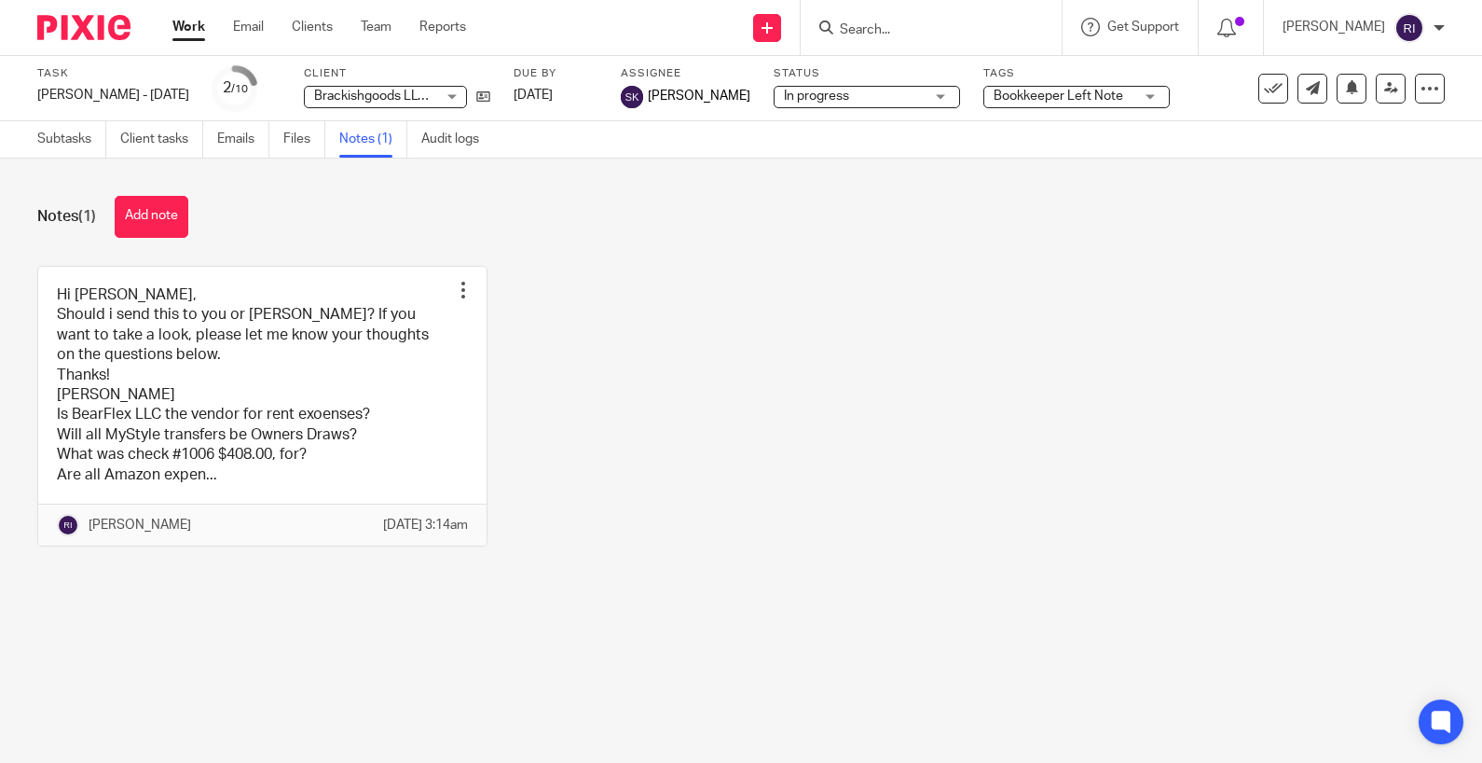
click at [194, 28] on link "Work" at bounding box center [188, 27] width 33 height 19
